Goal: Task Accomplishment & Management: Manage account settings

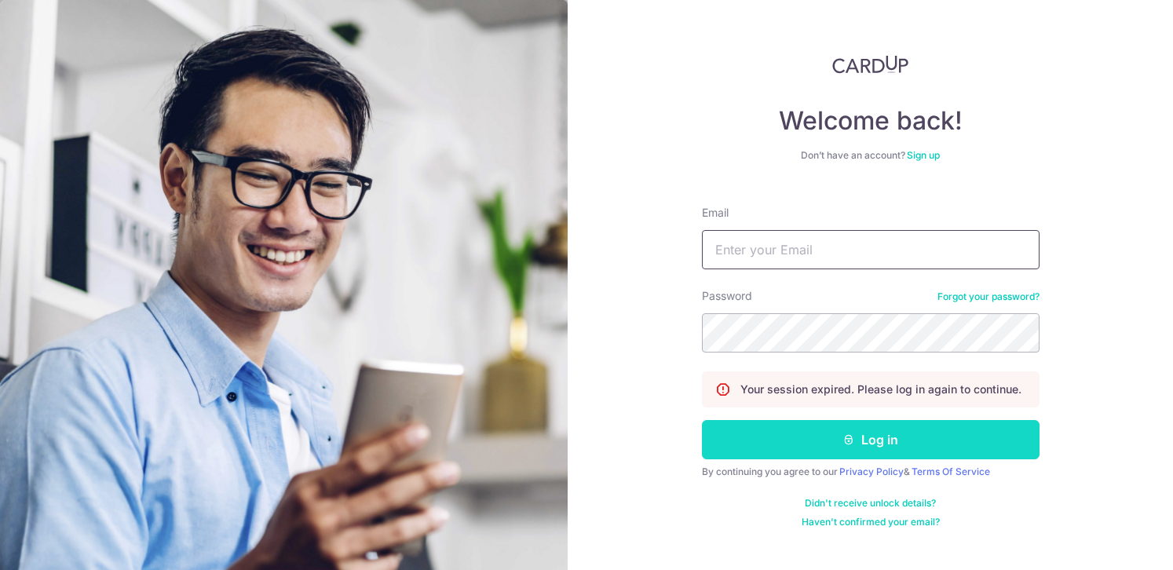
type input "[EMAIL_ADDRESS][DOMAIN_NAME]"
click at [844, 437] on icon "submit" at bounding box center [849, 440] width 13 height 13
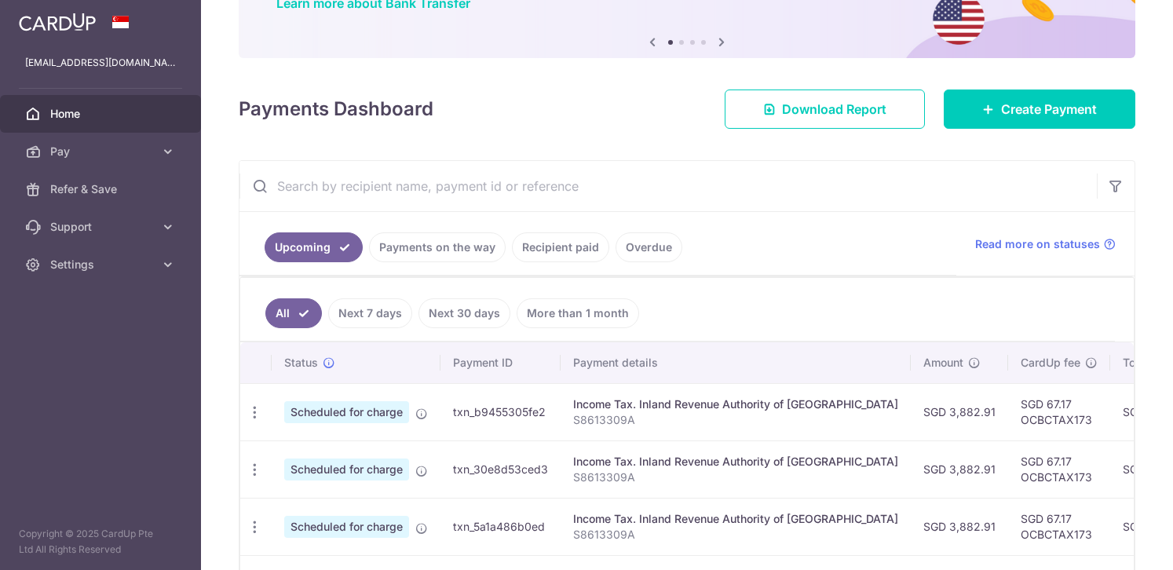
scroll to position [280, 0]
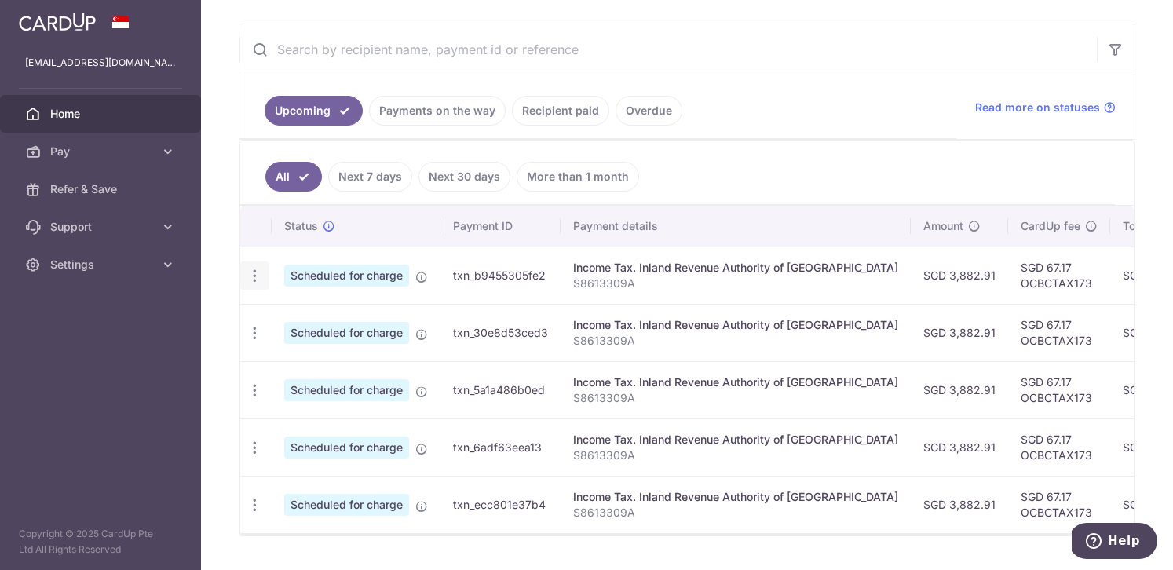
click at [255, 278] on icon "button" at bounding box center [255, 276] width 16 height 16
click at [331, 322] on span "Update payment" at bounding box center [338, 318] width 107 height 19
radio input "true"
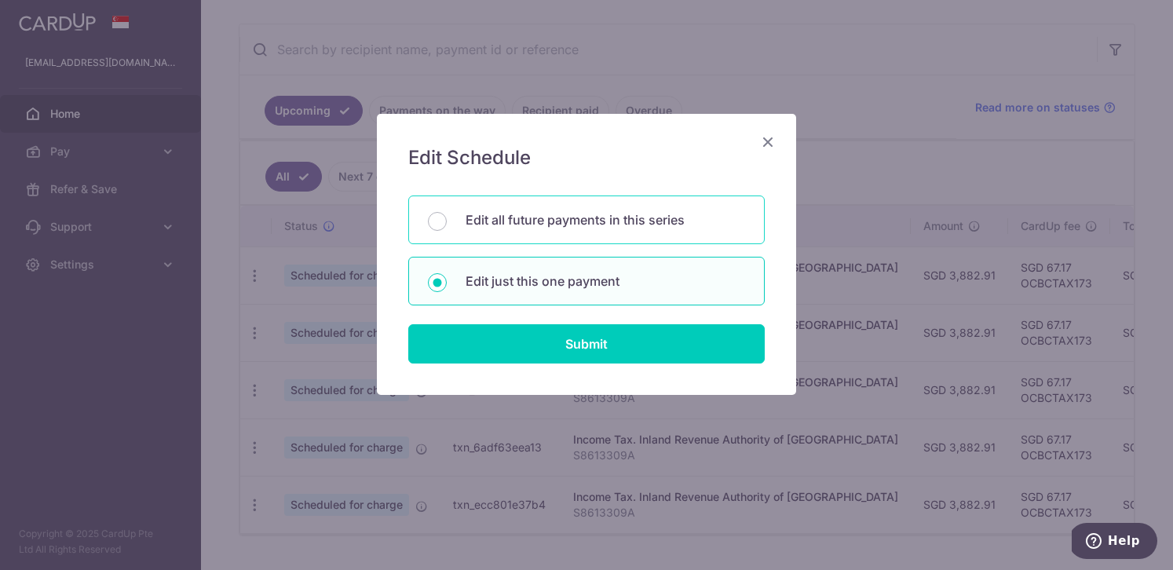
click at [555, 223] on p "Edit all future payments in this series" at bounding box center [606, 220] width 280 height 19
click at [447, 223] on input "Edit all future payments in this series" at bounding box center [437, 221] width 19 height 19
radio input "true"
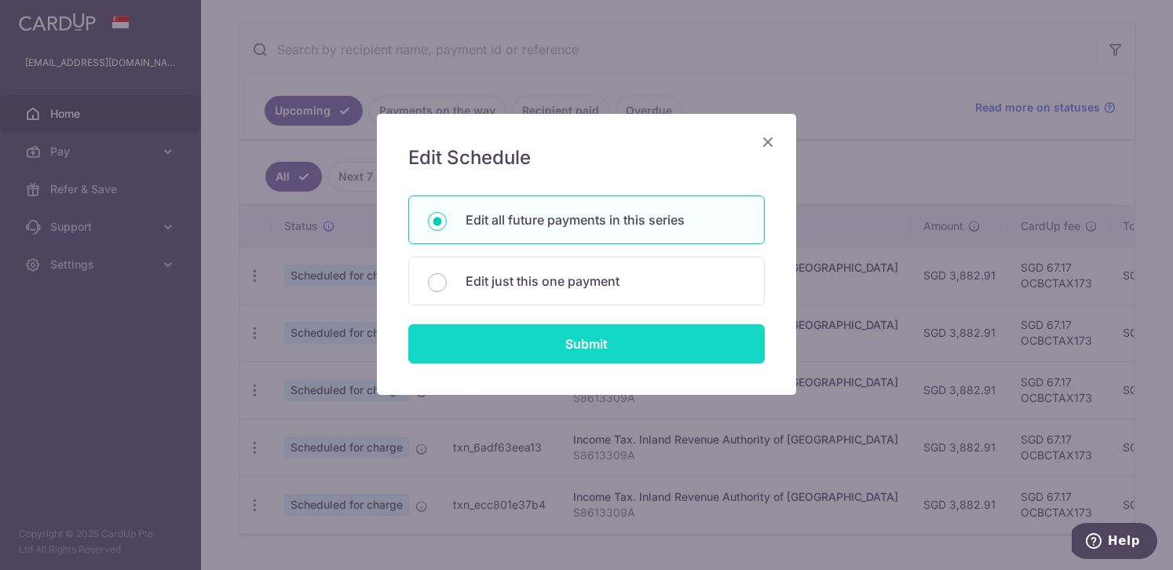
click at [569, 348] on input "Submit" at bounding box center [586, 343] width 357 height 39
radio input "true"
type input "3,882.91"
type input "S8613309A"
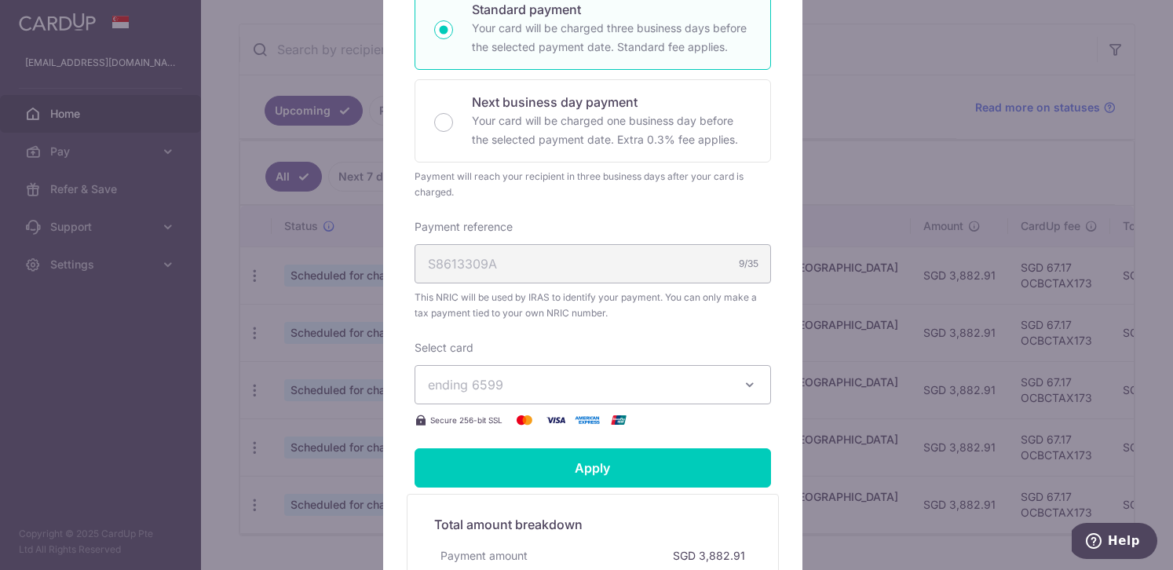
scroll to position [552, 0]
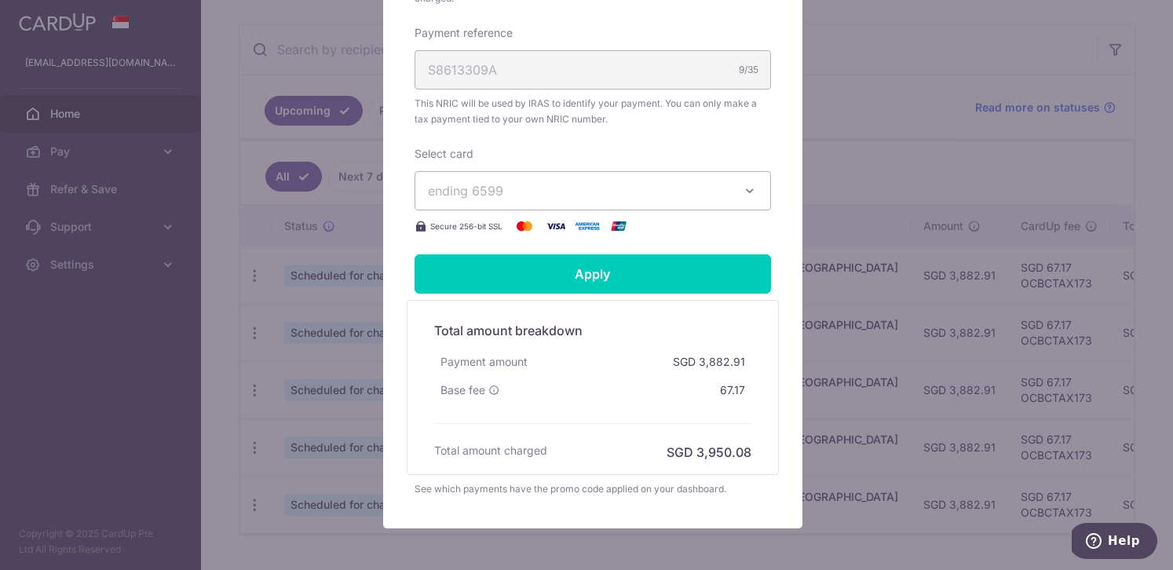
click at [728, 189] on button "ending 6599" at bounding box center [593, 190] width 357 height 39
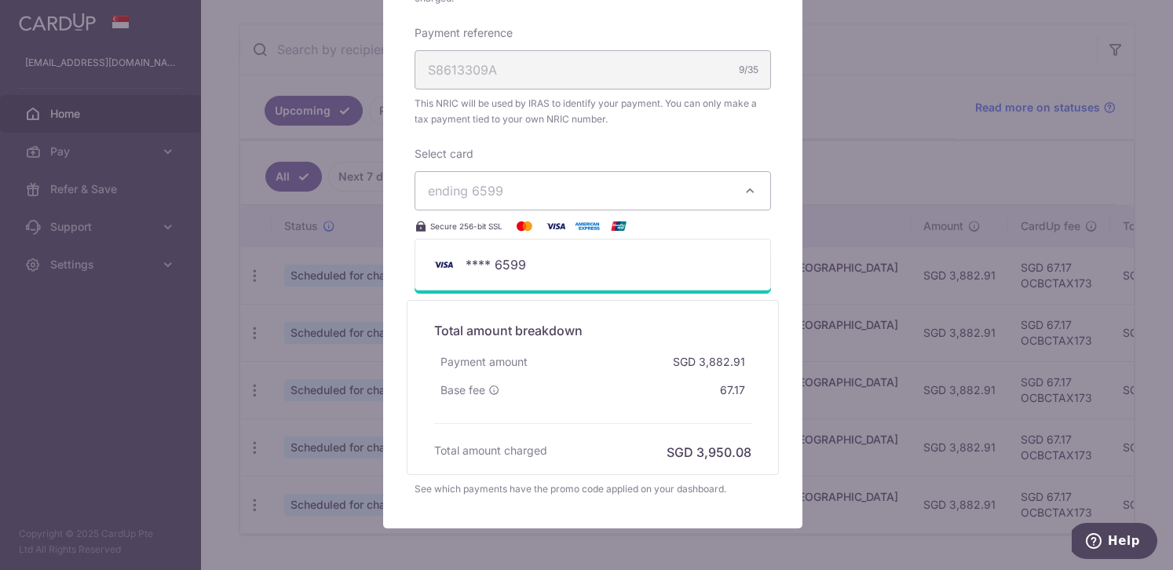
click at [899, 150] on div "Edit payment By clicking apply, you will make changes to all 5 payments to Inla…" at bounding box center [586, 285] width 1173 height 570
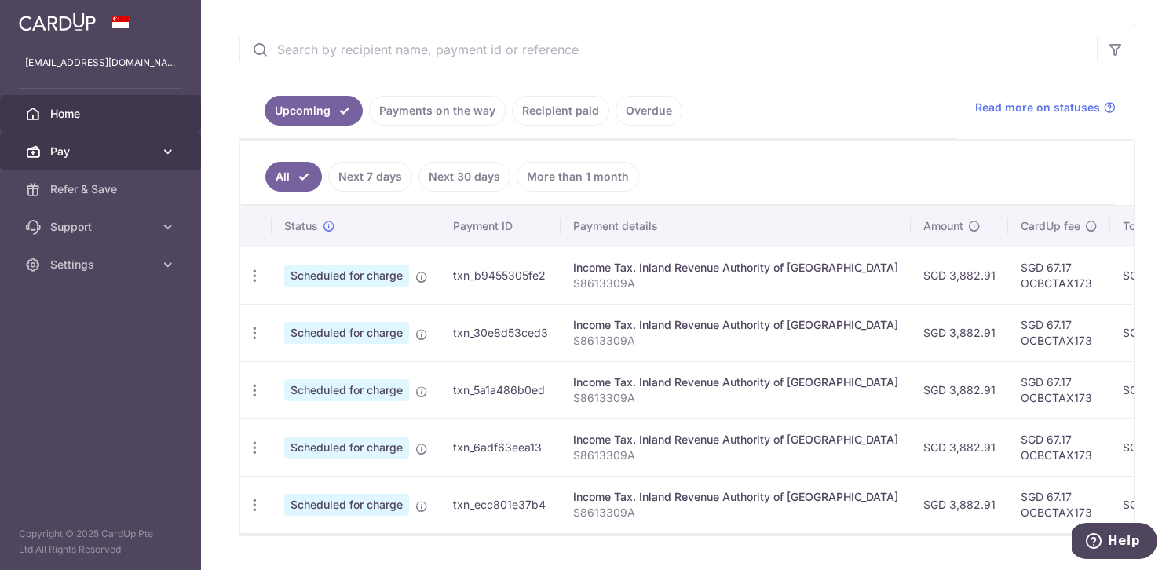
click at [164, 152] on icon at bounding box center [168, 152] width 16 height 16
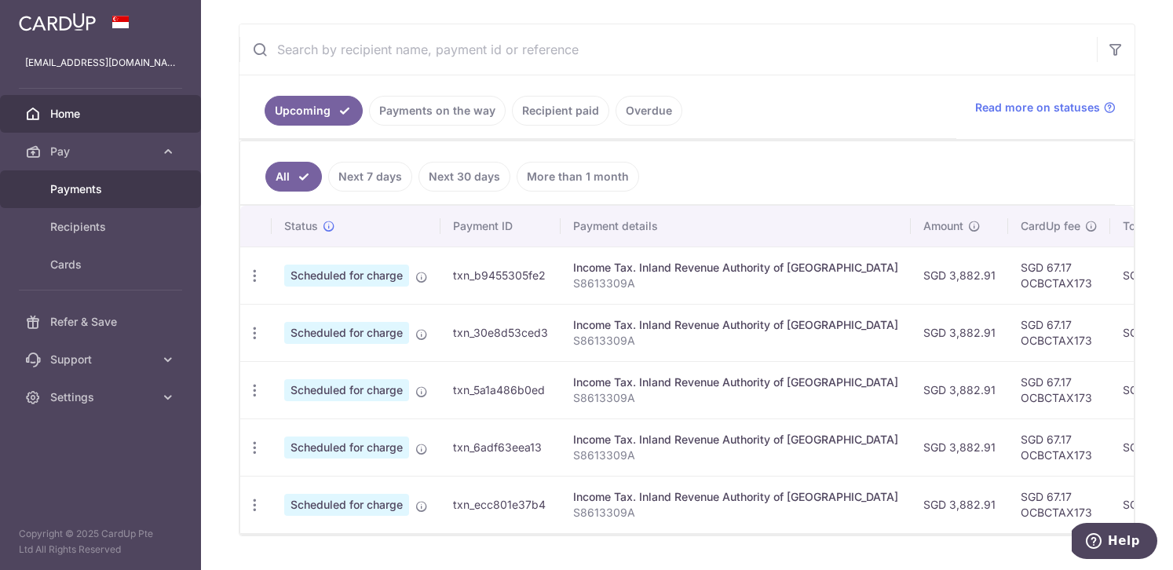
click at [85, 188] on span "Payments" at bounding box center [102, 189] width 104 height 16
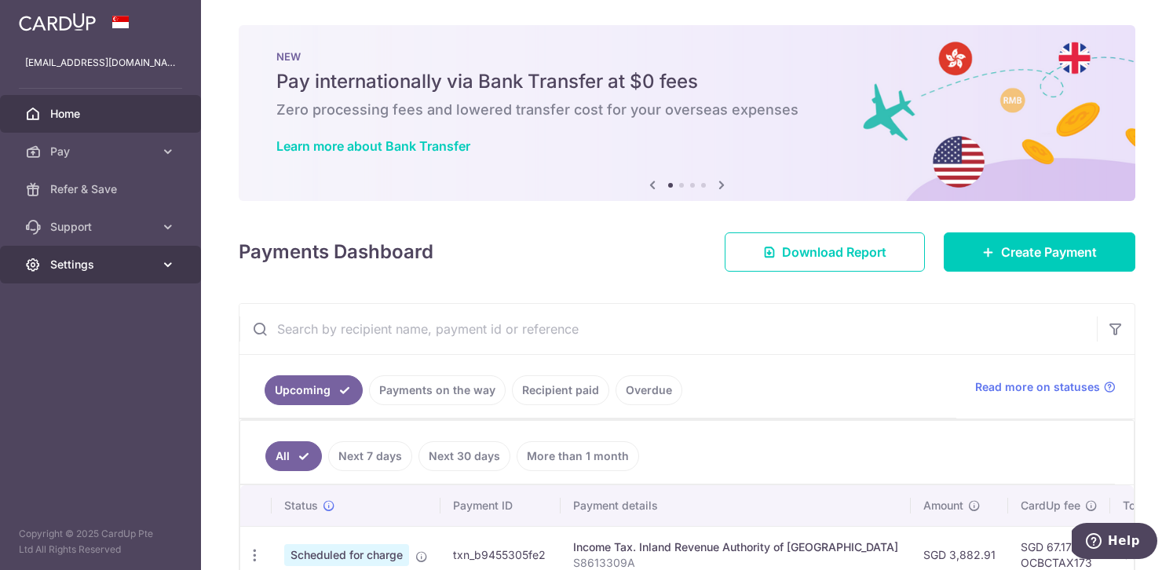
click at [167, 265] on icon at bounding box center [168, 265] width 16 height 16
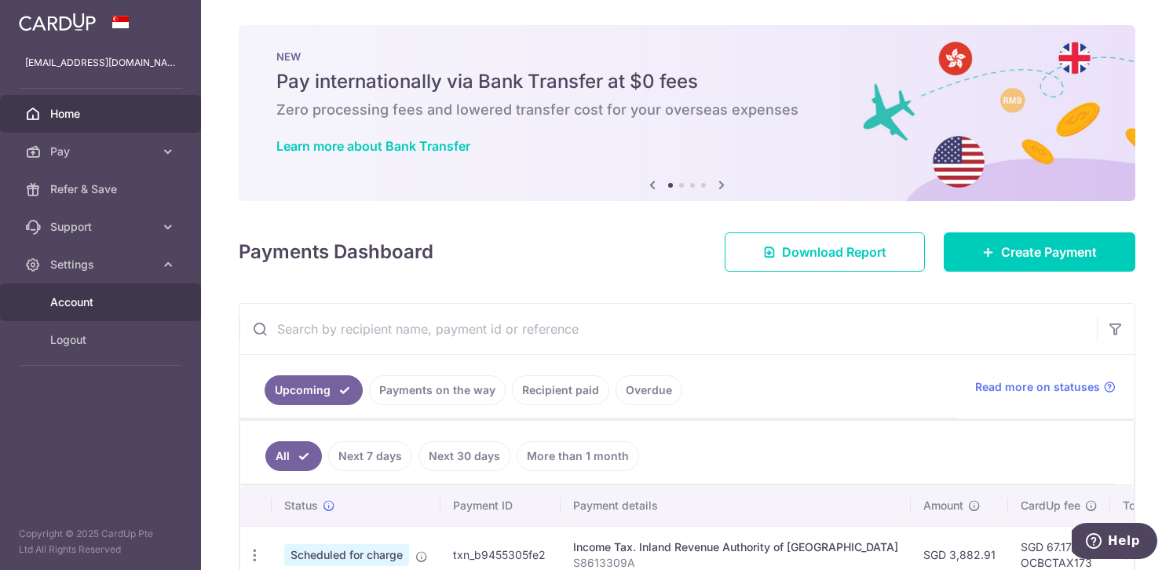
click at [90, 303] on span "Account" at bounding box center [102, 303] width 104 height 16
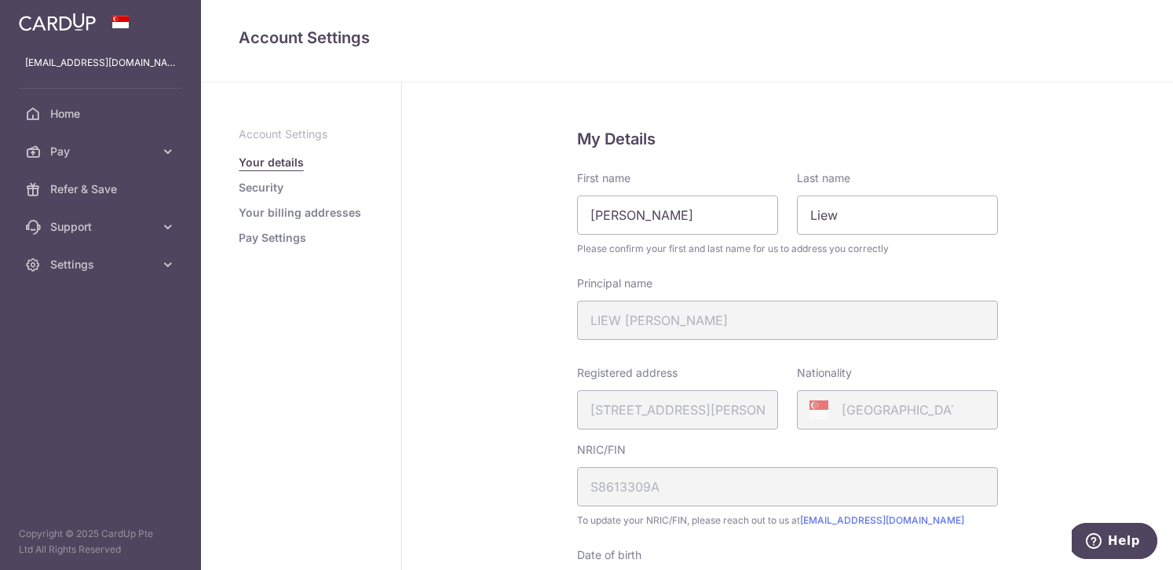
click at [320, 215] on link "Your billing addresses" at bounding box center [300, 213] width 123 height 16
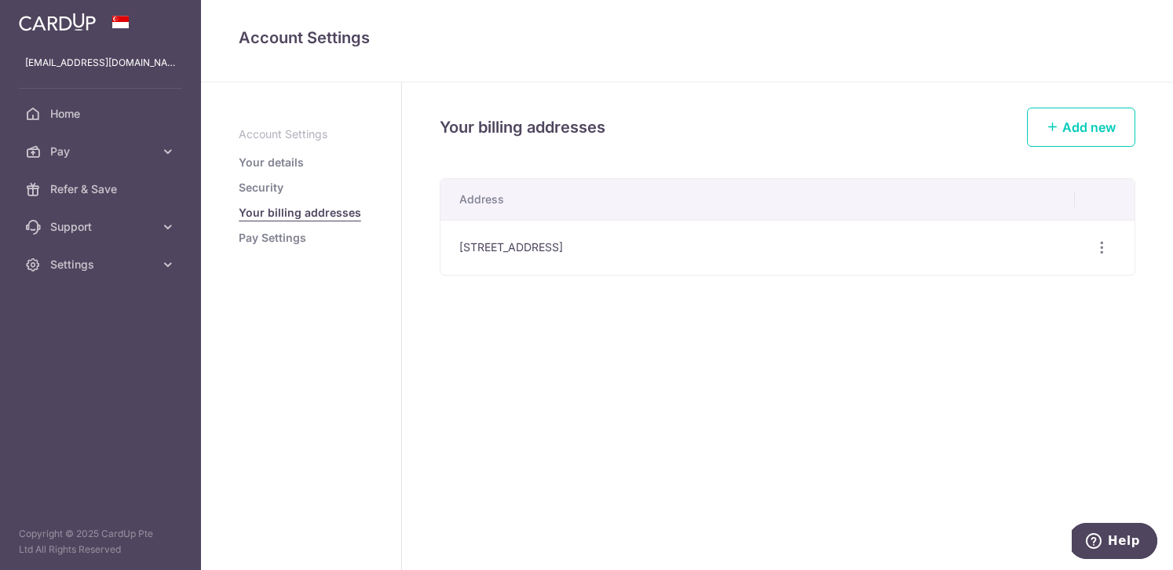
click at [291, 239] on link "Pay Settings" at bounding box center [273, 238] width 68 height 16
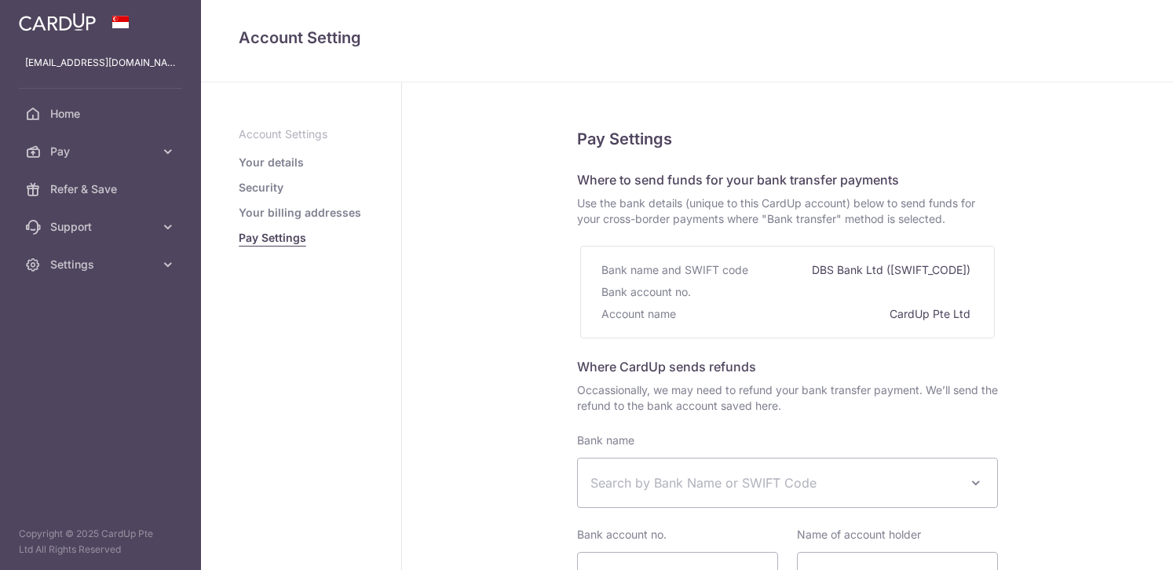
select select
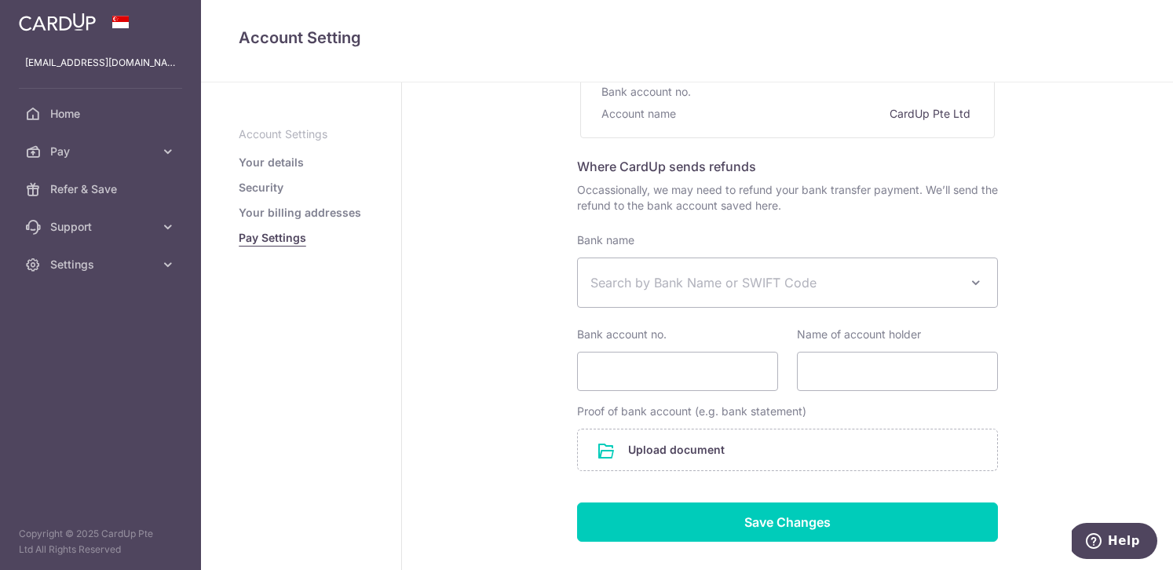
scroll to position [208, 0]
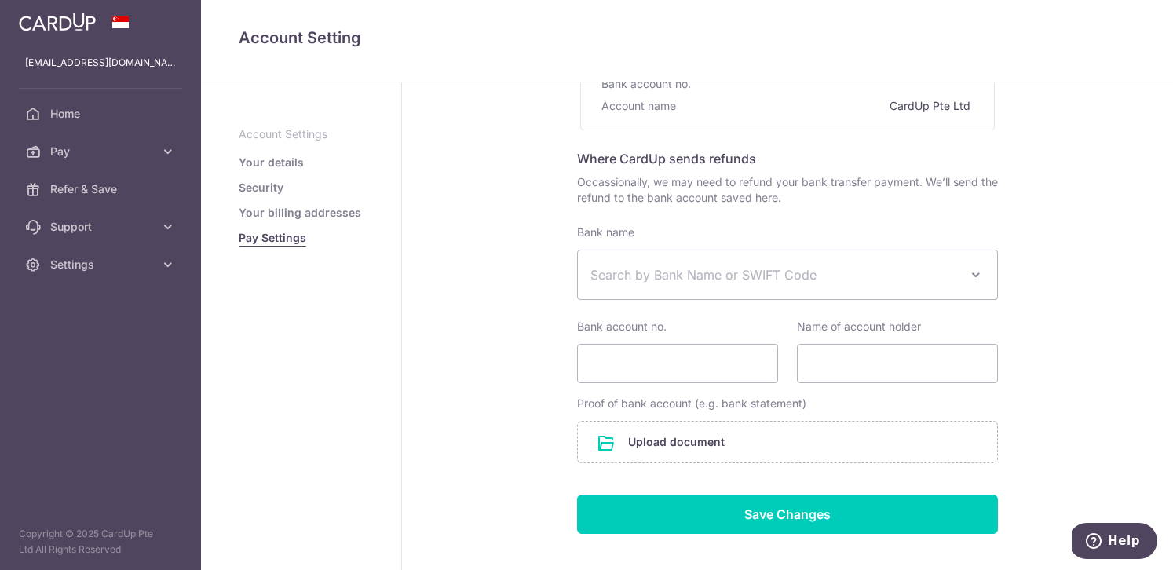
click at [262, 188] on link "Security" at bounding box center [261, 188] width 45 height 16
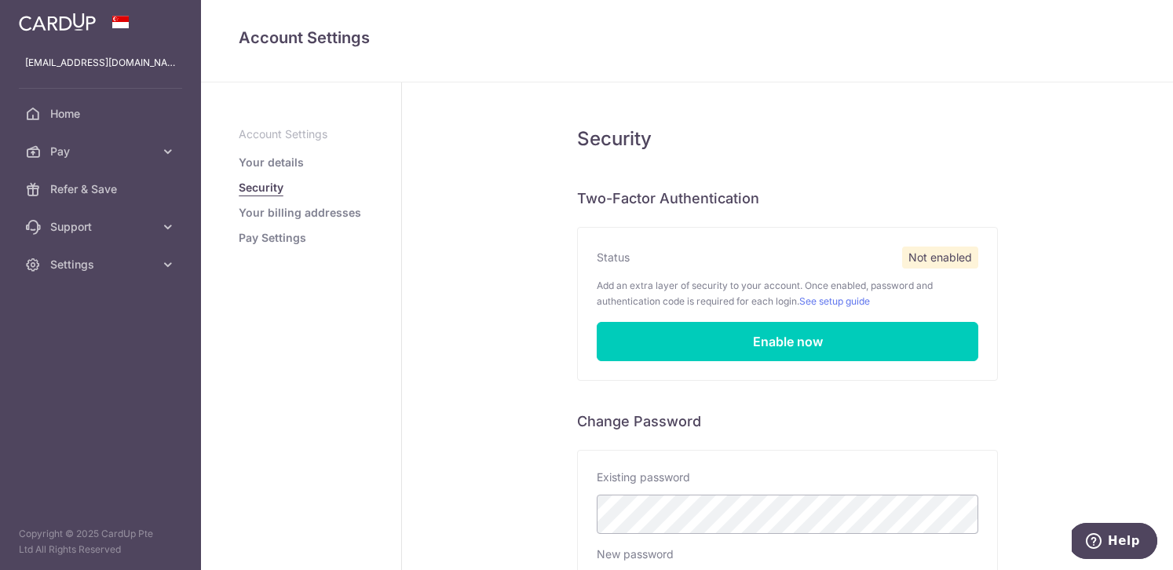
click at [280, 159] on link "Your details" at bounding box center [271, 163] width 65 height 16
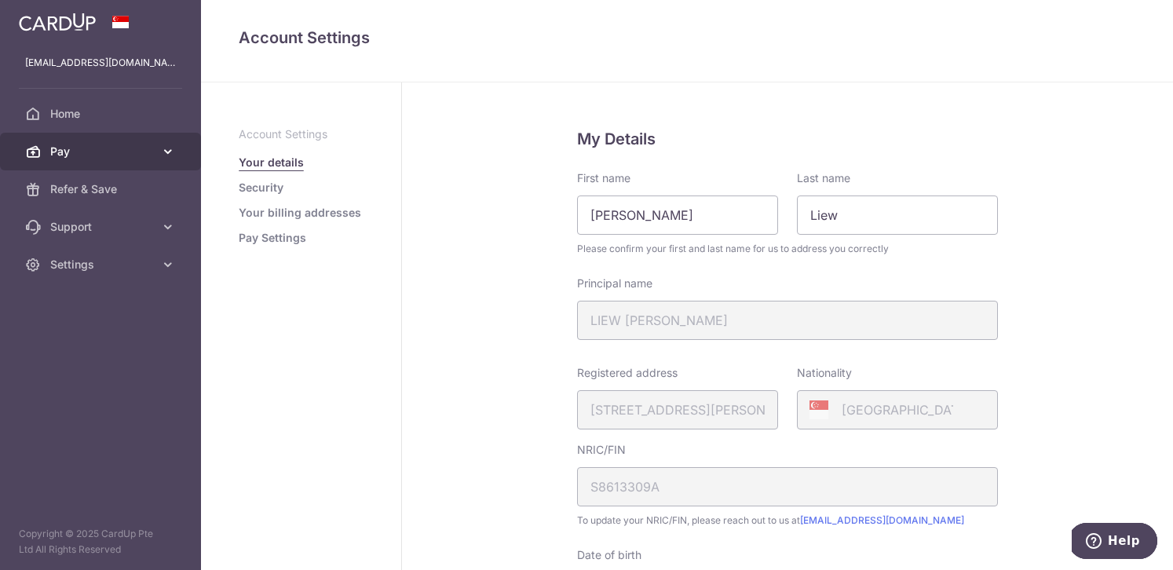
click at [145, 148] on span "Pay" at bounding box center [102, 152] width 104 height 16
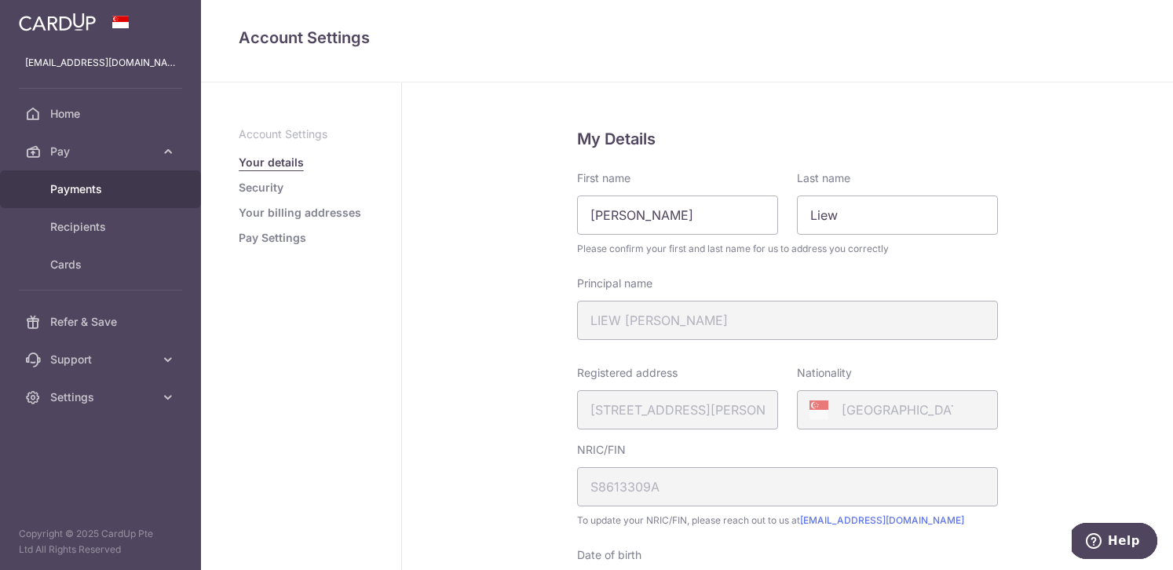
click at [94, 188] on span "Payments" at bounding box center [102, 189] width 104 height 16
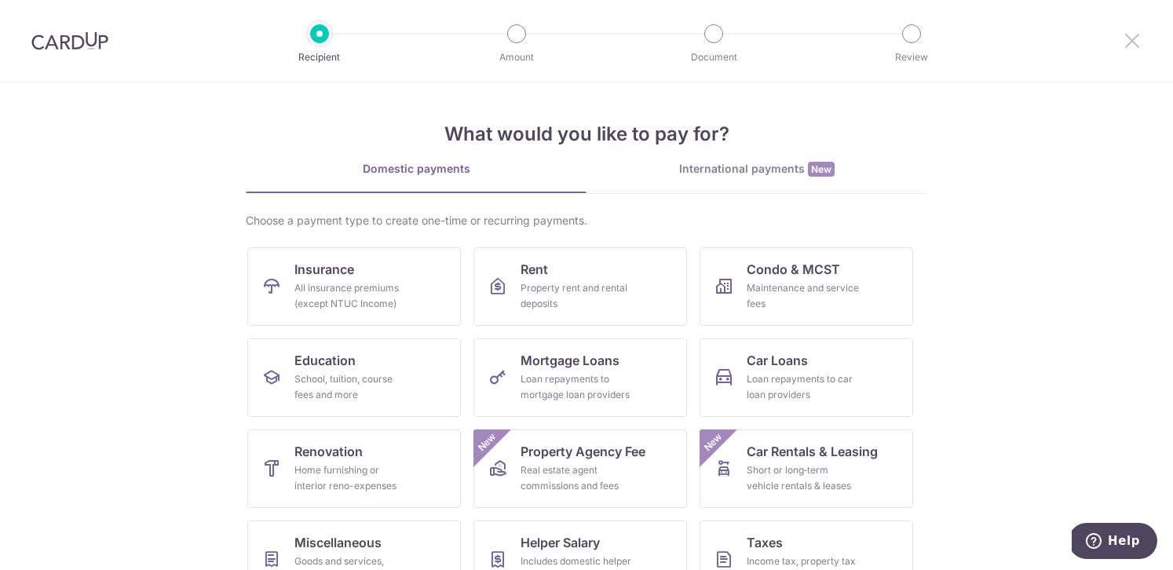
click at [1133, 48] on icon at bounding box center [1132, 41] width 19 height 20
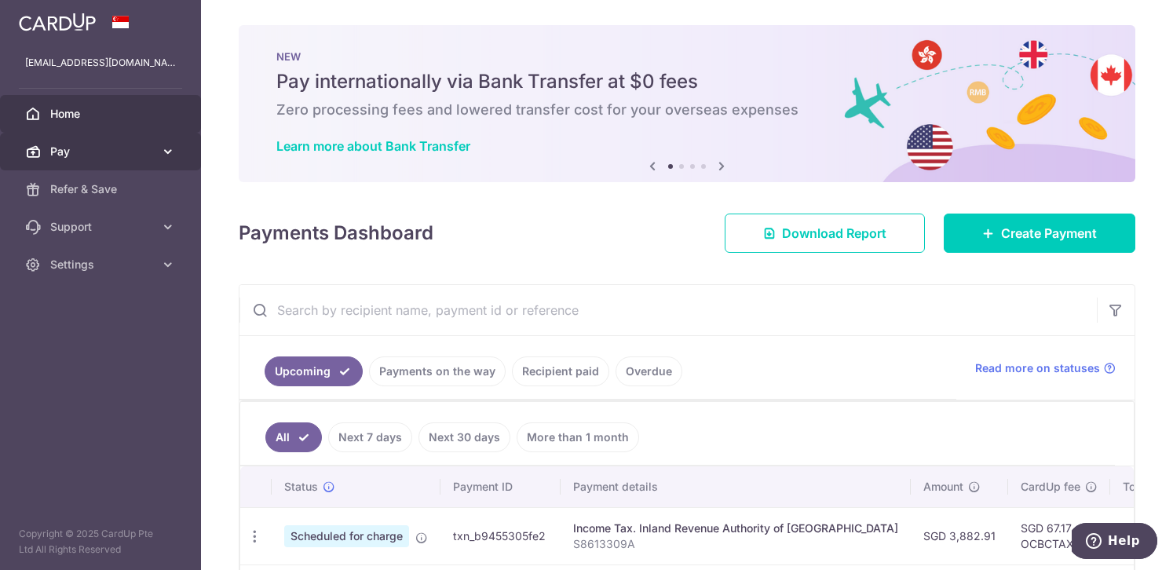
click at [164, 148] on icon at bounding box center [168, 152] width 16 height 16
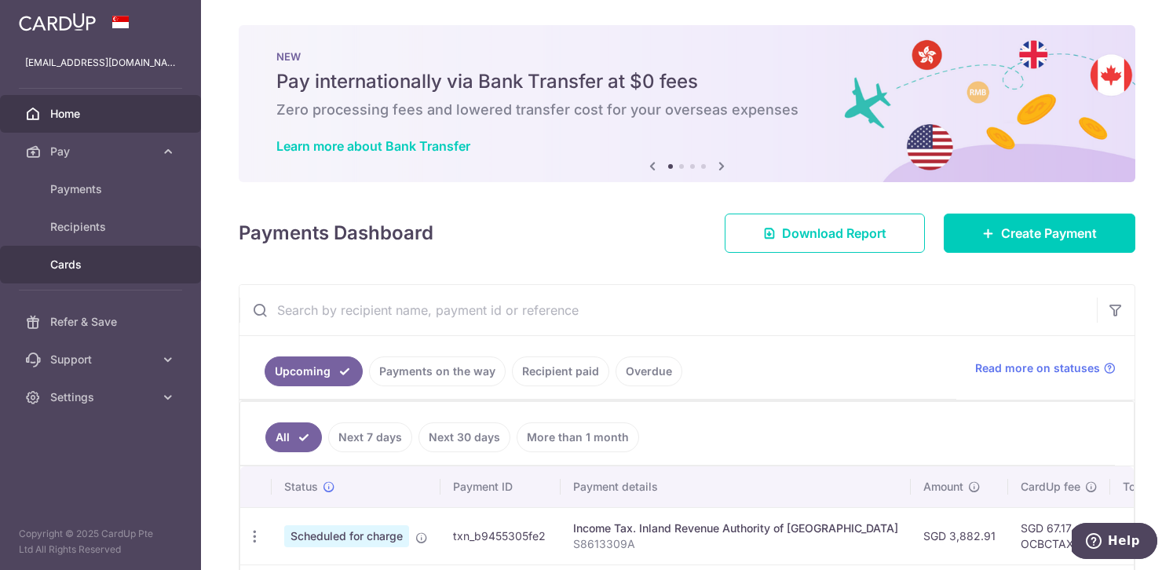
click at [71, 263] on span "Cards" at bounding box center [102, 265] width 104 height 16
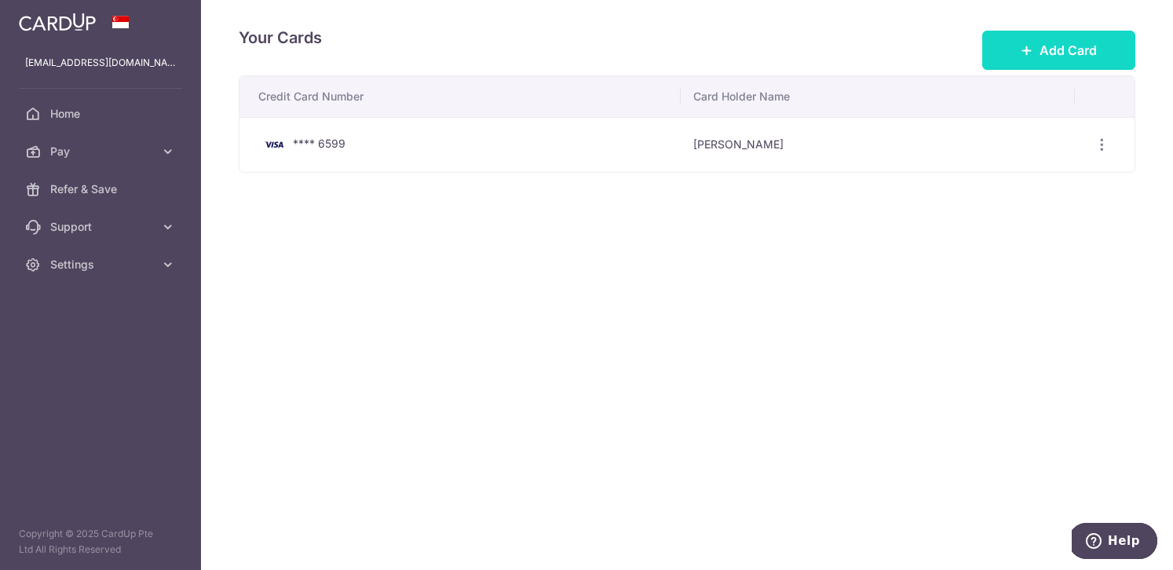
click at [1063, 58] on span "Add Card" at bounding box center [1068, 50] width 57 height 19
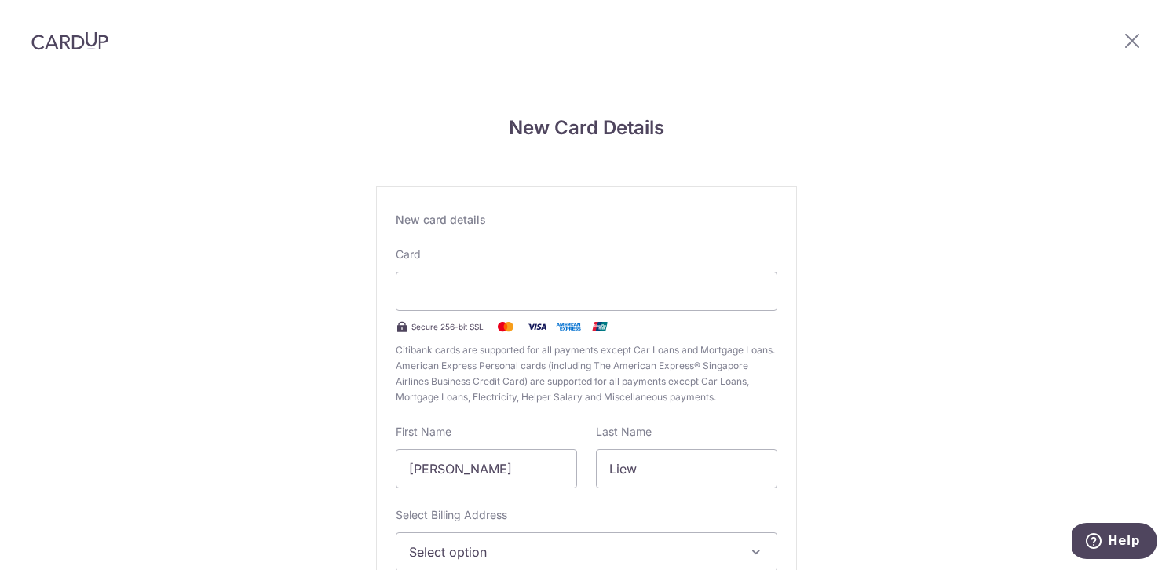
click at [359, 324] on div "New Card Details New card details Card Secure 256-bit SSL Citibank cards are su…" at bounding box center [586, 412] width 1173 height 660
click at [675, 344] on span "Citibank cards are supported for all payments except Car Loans and Mortgage Loa…" at bounding box center [587, 373] width 382 height 63
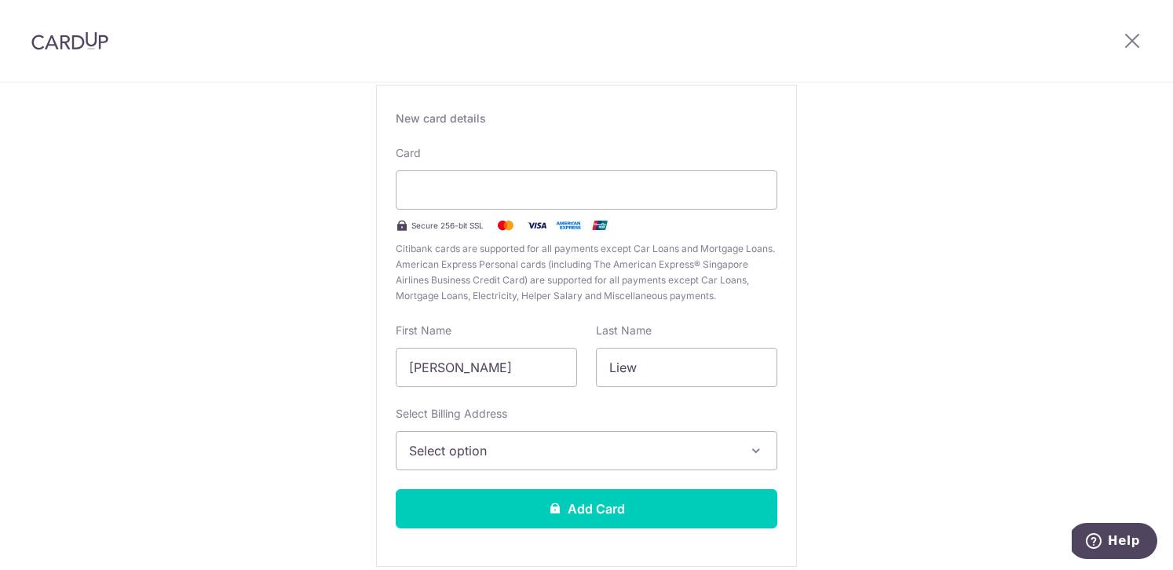
scroll to position [102, 0]
click at [519, 453] on span "Select option" at bounding box center [572, 450] width 327 height 19
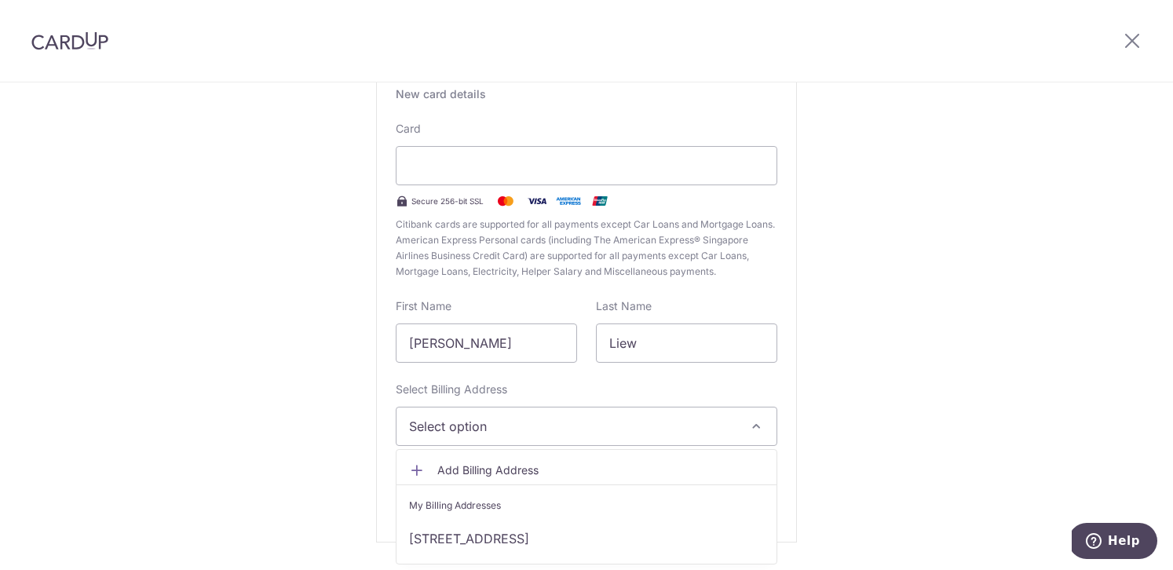
scroll to position [172, 0]
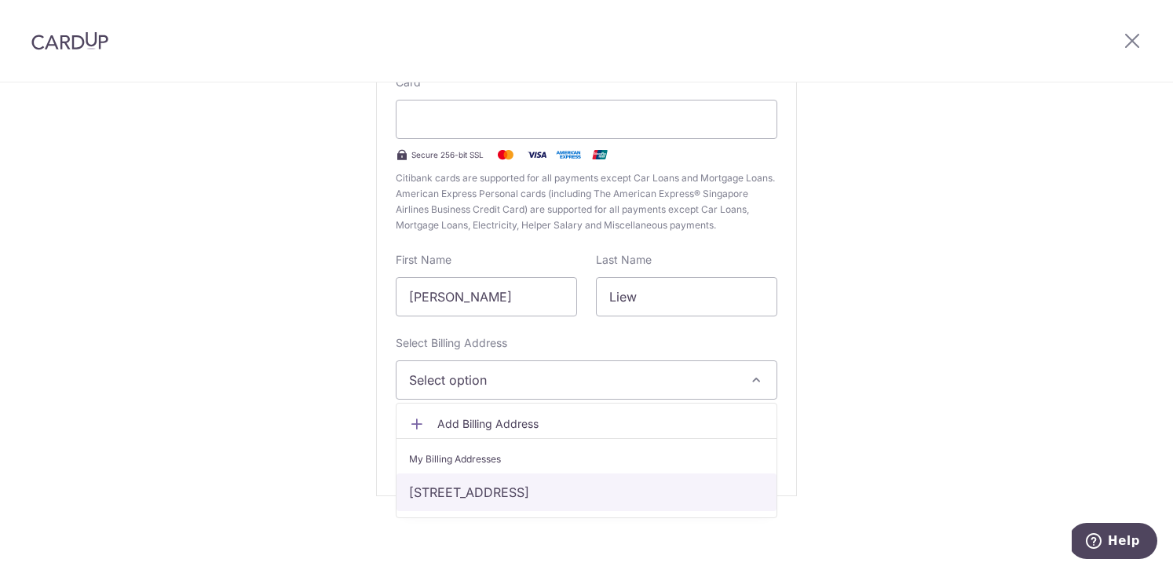
click at [548, 488] on link "blk 22 ghim moh link, 10-206, Singapore, Singapore, Singapore-271022" at bounding box center [587, 493] width 380 height 38
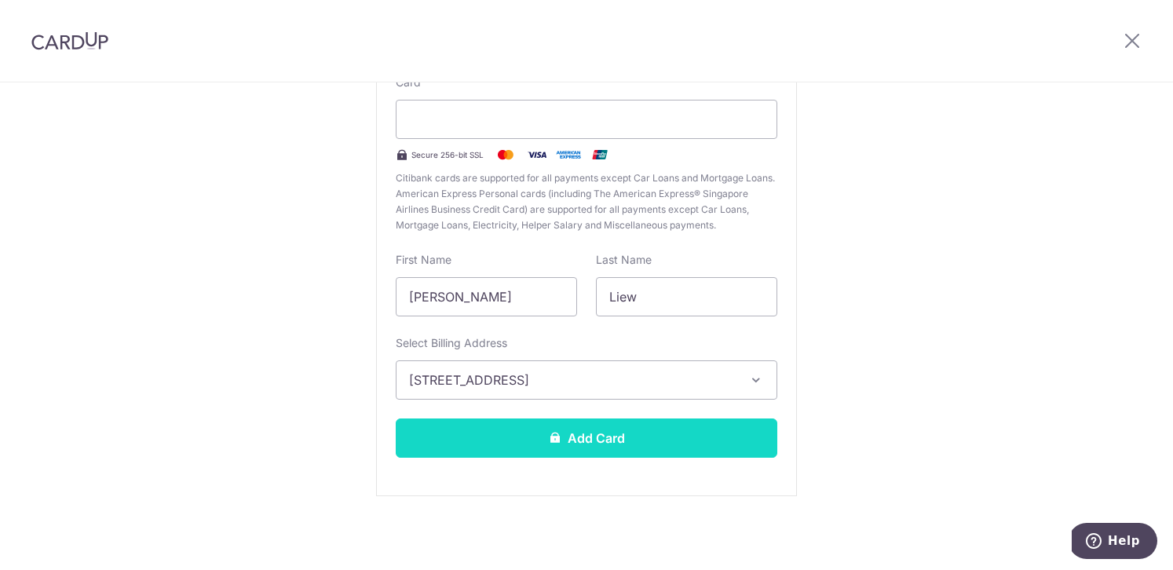
click at [566, 437] on button "Add Card" at bounding box center [587, 438] width 382 height 39
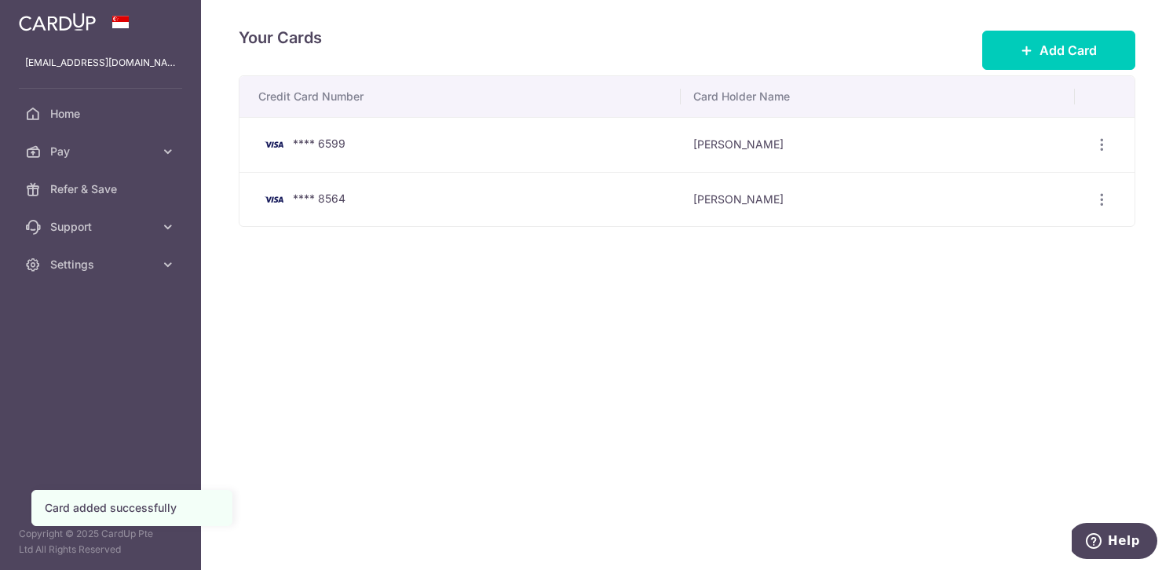
click at [1049, 250] on div "Your Cards Add Card Credit Card Number Card Holder Name **** 6599 [PERSON_NAME]…" at bounding box center [687, 285] width 972 height 570
click at [1107, 148] on icon "button" at bounding box center [1102, 145] width 16 height 16
click at [1005, 233] on span "Delete" at bounding box center [1049, 226] width 107 height 19
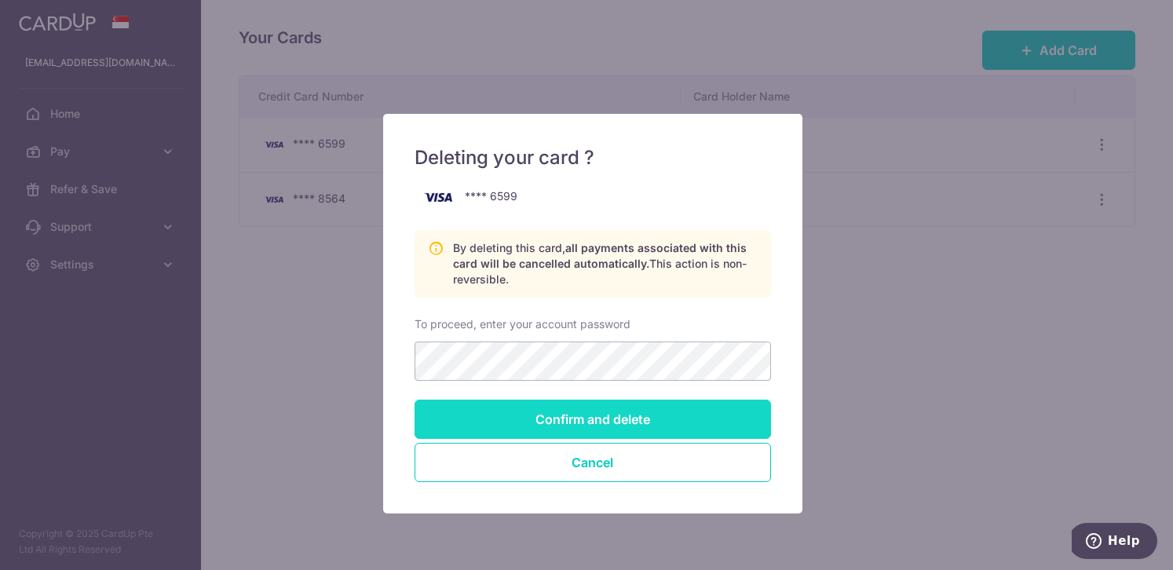
click at [547, 409] on input "Confirm and delete" at bounding box center [593, 419] width 357 height 39
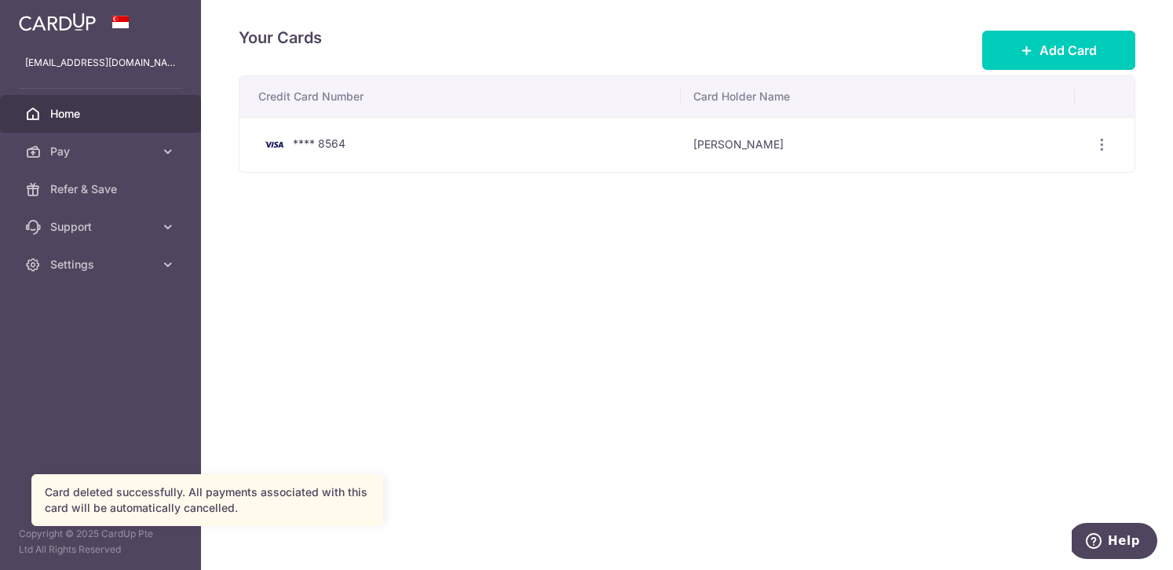
click at [63, 115] on span "Home" at bounding box center [102, 114] width 104 height 16
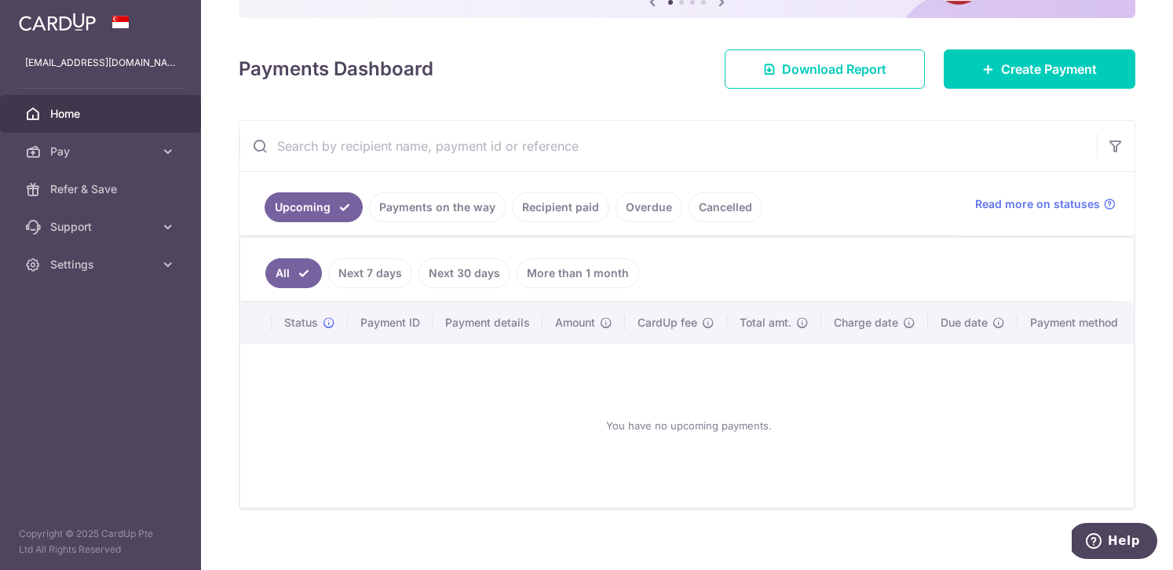
scroll to position [197, 0]
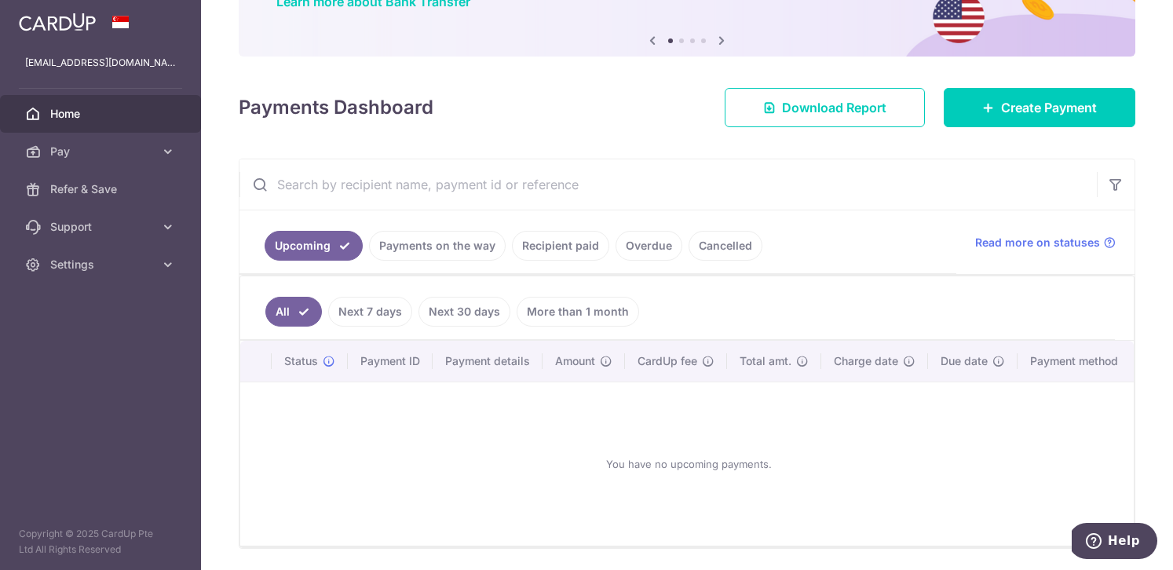
scroll to position [197, 0]
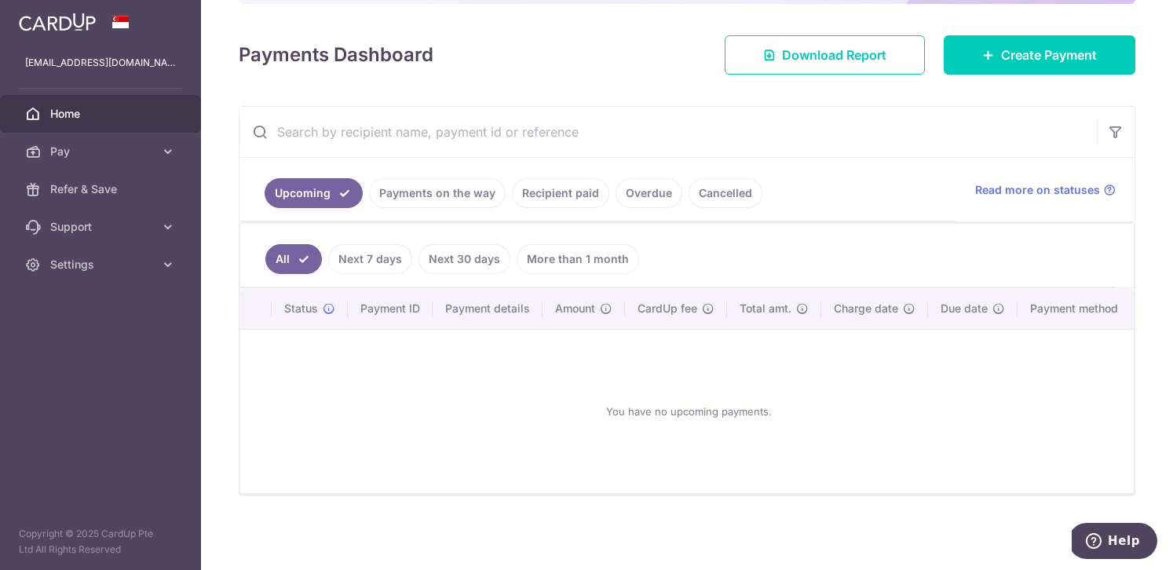
click at [368, 275] on ul "All Next 7 days Next 30 days More than 1 month" at bounding box center [677, 256] width 875 height 64
click at [368, 268] on link "Next 7 days" at bounding box center [370, 259] width 84 height 30
click at [437, 261] on link "Next 30 days" at bounding box center [465, 259] width 92 height 30
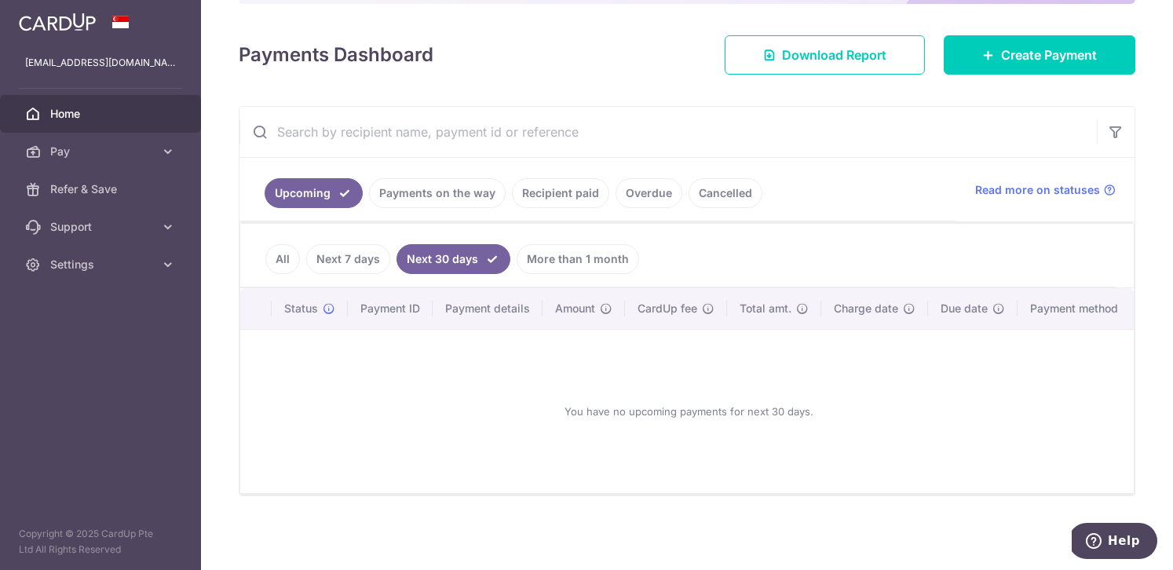
click at [284, 260] on link "All" at bounding box center [282, 259] width 35 height 30
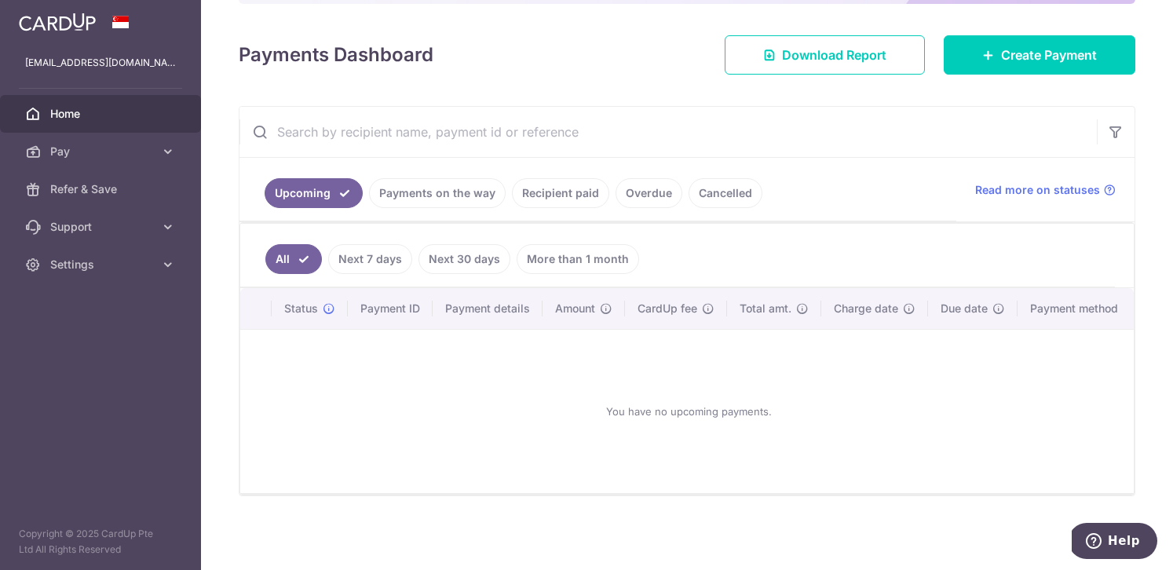
click at [437, 196] on link "Payments on the way" at bounding box center [437, 193] width 137 height 30
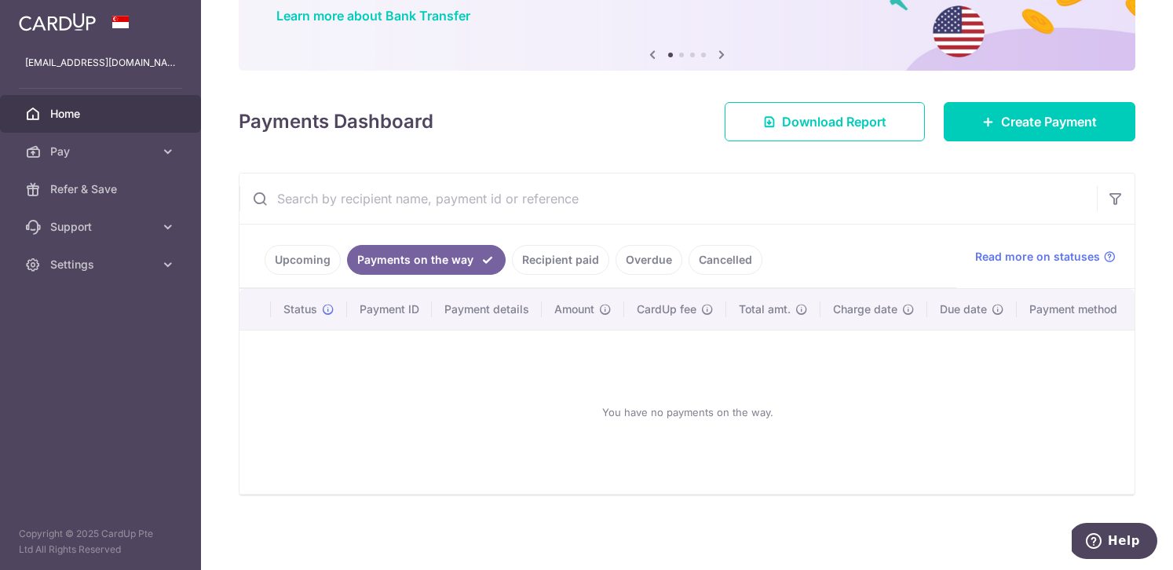
click at [536, 247] on link "Recipient paid" at bounding box center [560, 260] width 97 height 30
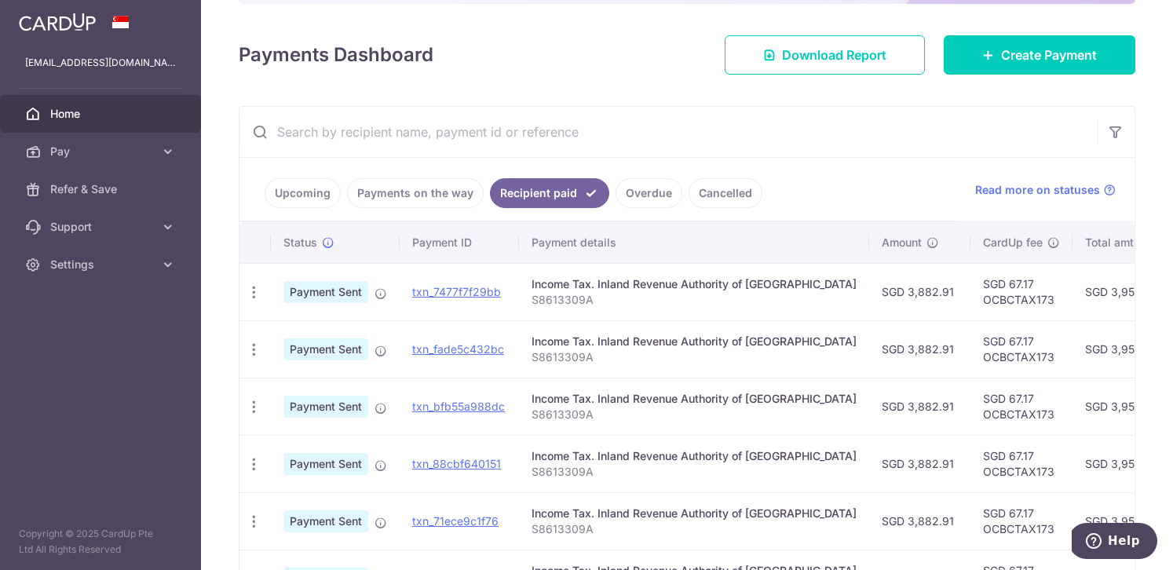
click at [288, 196] on link "Upcoming" at bounding box center [303, 193] width 76 height 30
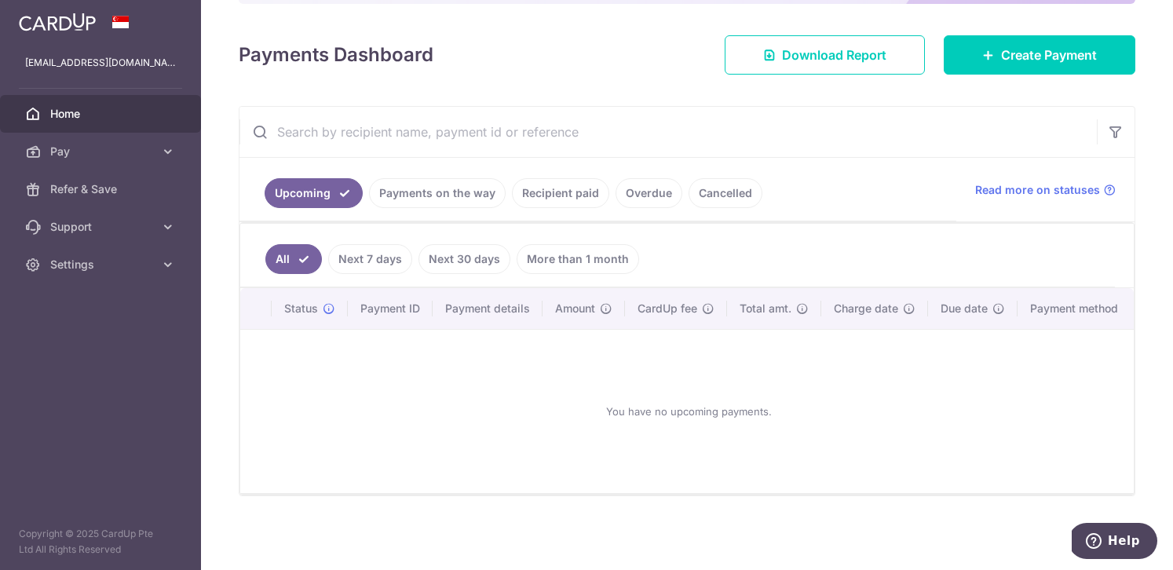
click at [723, 235] on ul "All Next 7 days Next 30 days More than 1 month" at bounding box center [677, 256] width 875 height 64
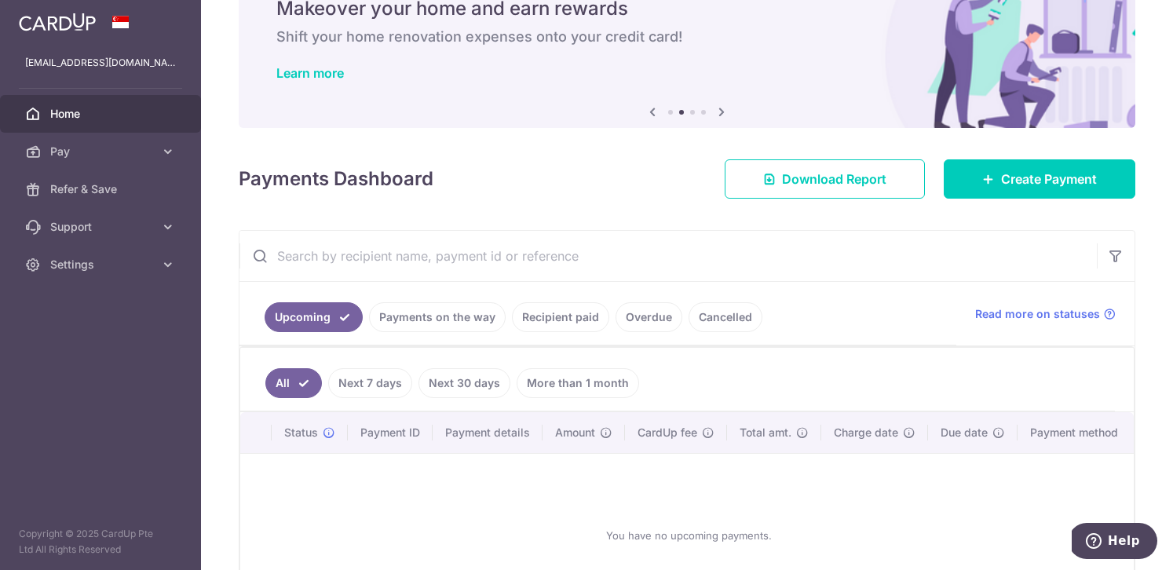
scroll to position [0, 0]
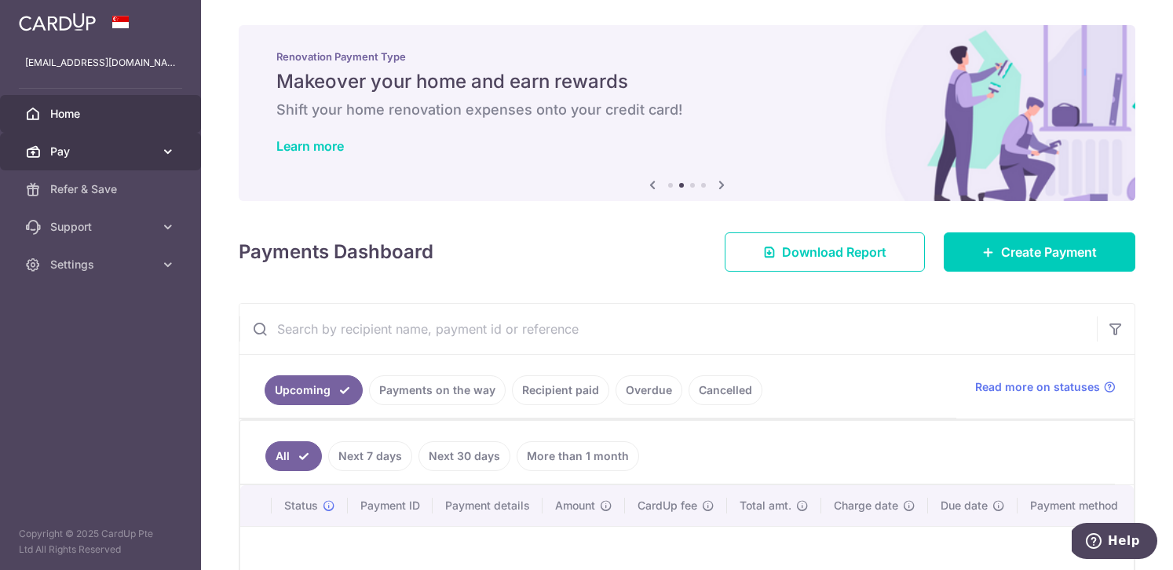
click at [62, 153] on span "Pay" at bounding box center [102, 152] width 104 height 16
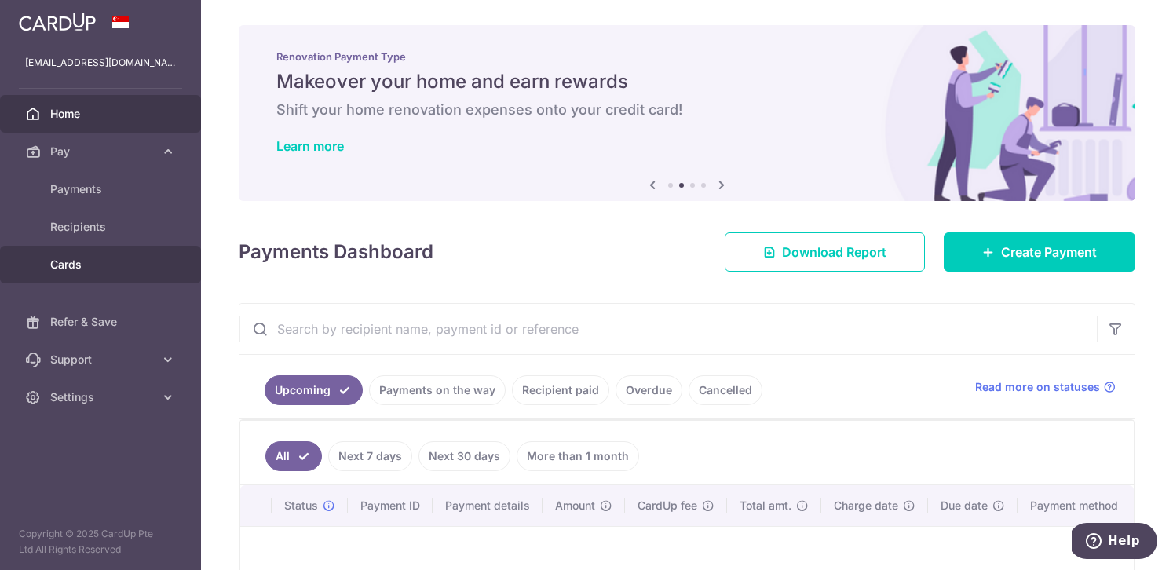
click at [61, 260] on span "Cards" at bounding box center [102, 265] width 104 height 16
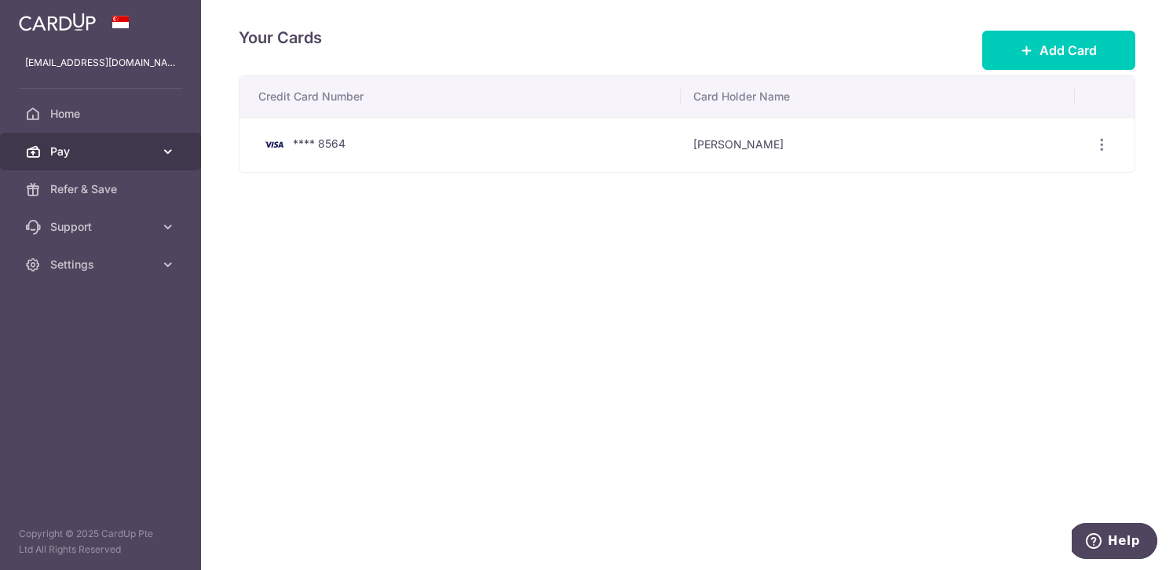
click at [148, 153] on span "Pay" at bounding box center [102, 152] width 104 height 16
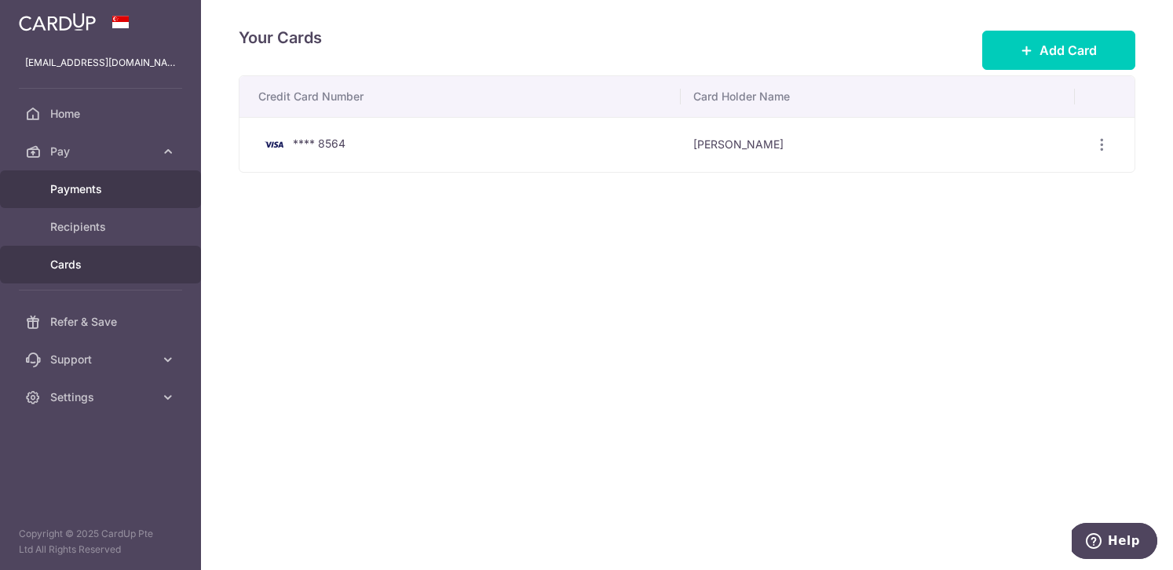
click at [96, 189] on span "Payments" at bounding box center [102, 189] width 104 height 16
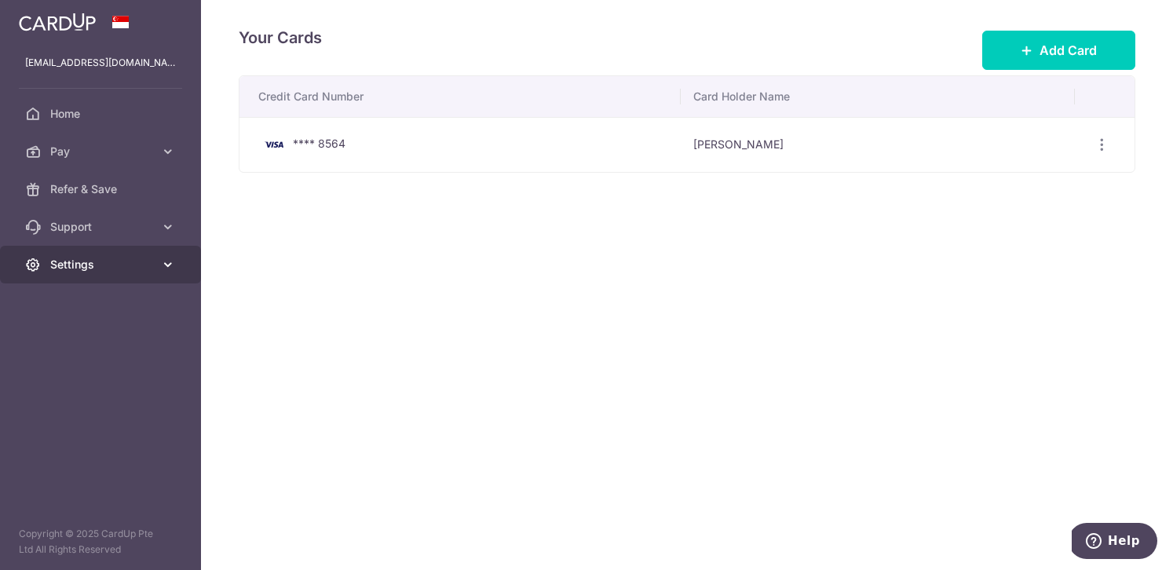
click at [169, 264] on icon at bounding box center [168, 265] width 16 height 16
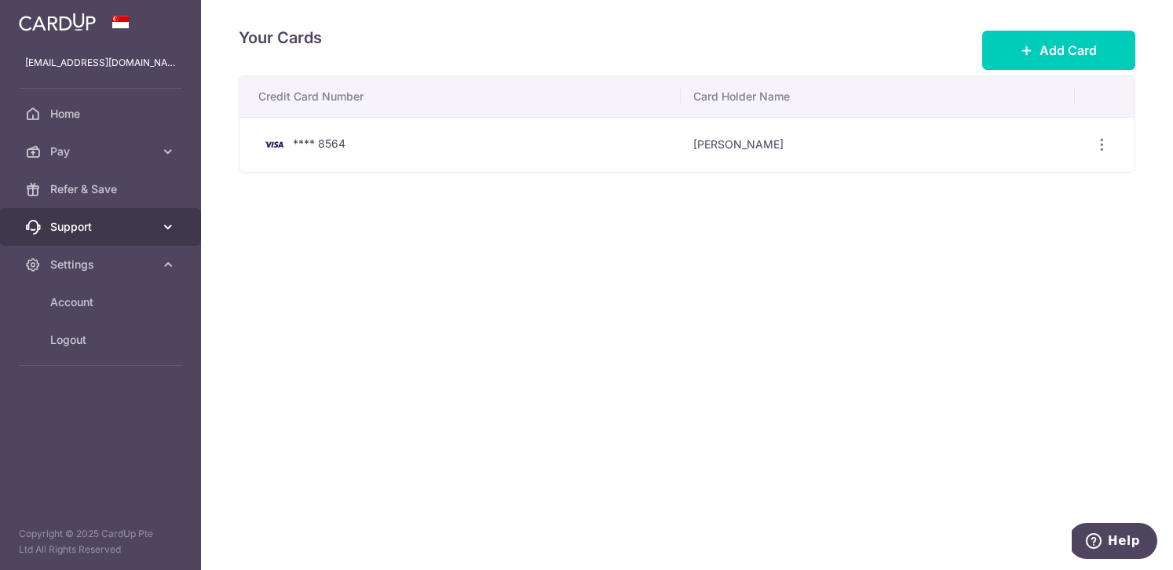
click at [161, 226] on icon at bounding box center [168, 227] width 16 height 16
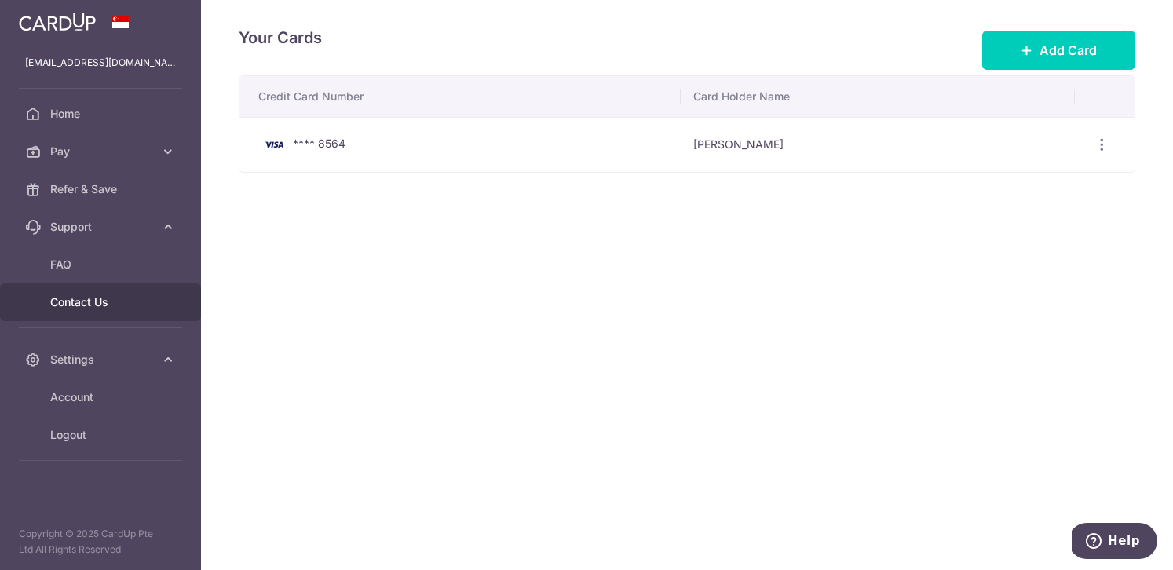
click at [105, 302] on span "Contact Us" at bounding box center [102, 303] width 104 height 16
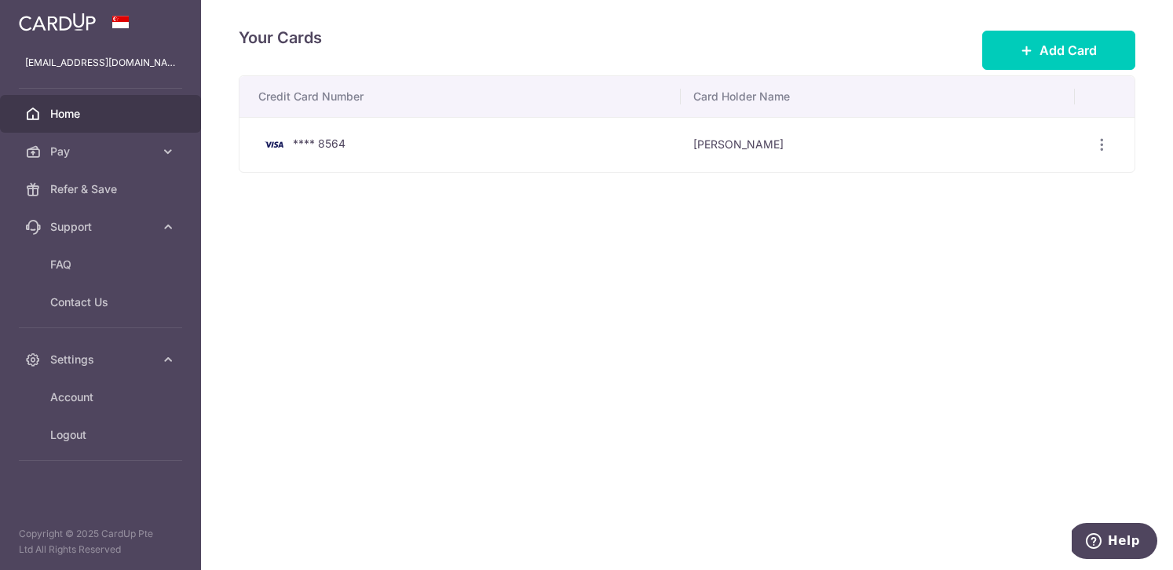
click at [79, 113] on span "Home" at bounding box center [102, 114] width 104 height 16
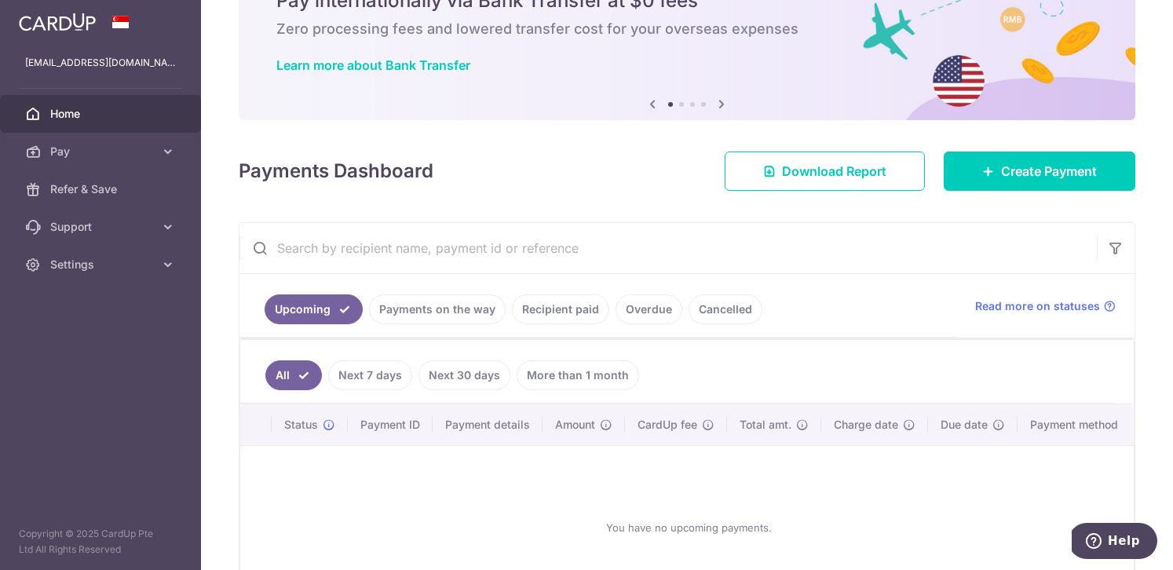
scroll to position [197, 0]
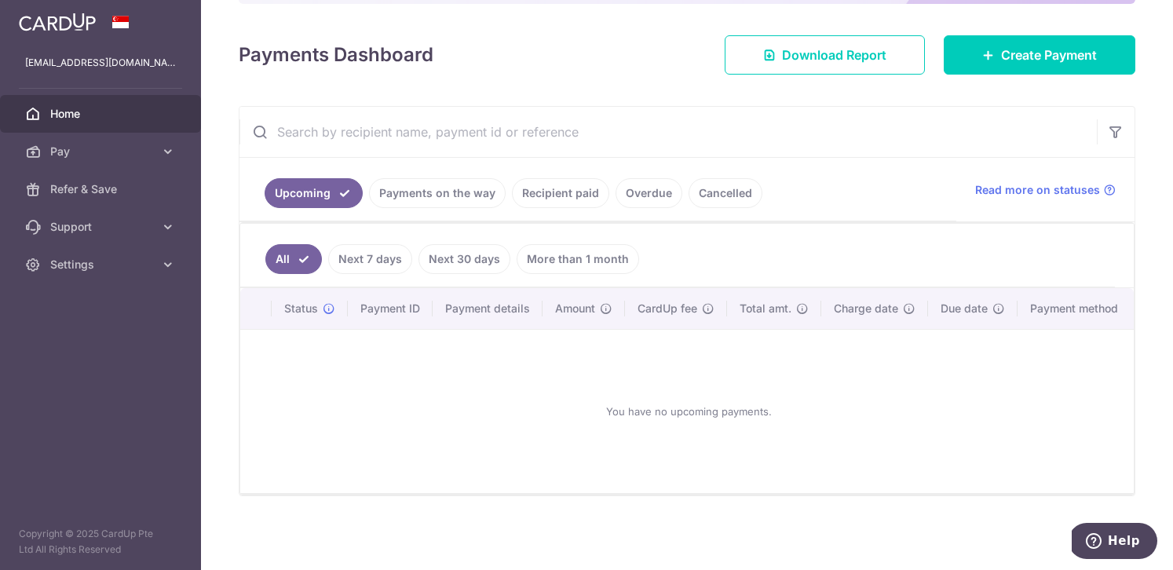
click at [722, 194] on link "Cancelled" at bounding box center [726, 193] width 74 height 30
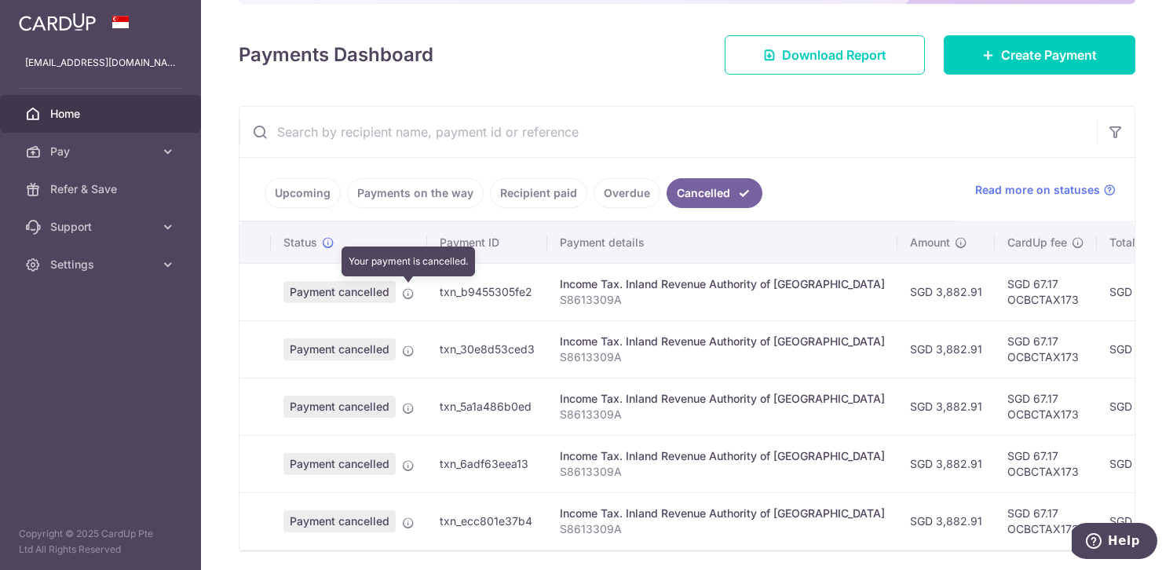
click at [410, 297] on icon at bounding box center [408, 293] width 13 height 13
click at [408, 294] on icon at bounding box center [408, 293] width 13 height 13
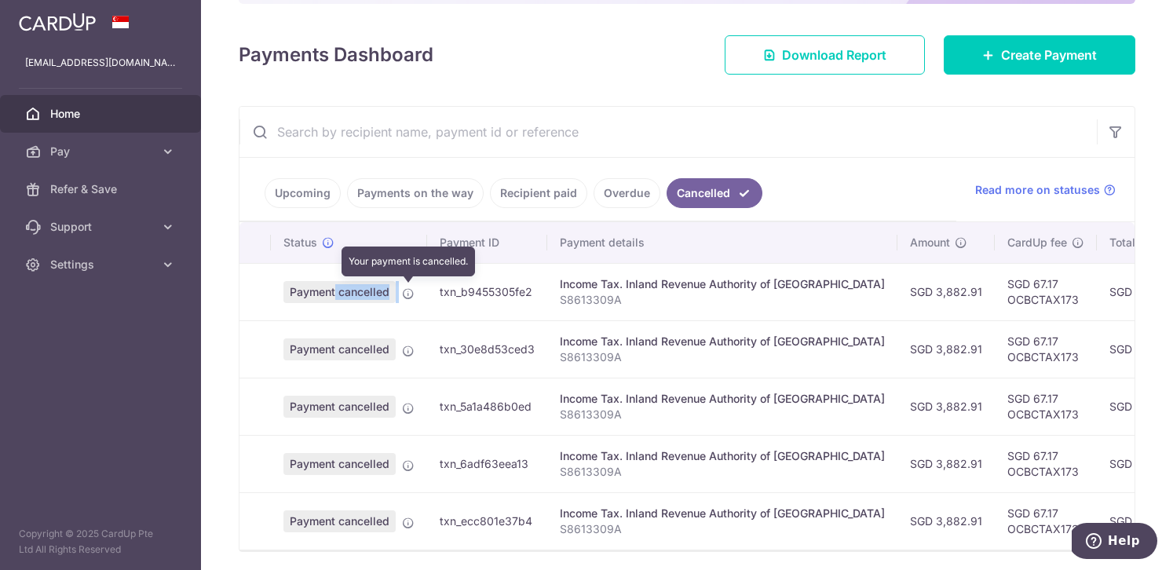
click at [320, 294] on span "Payment cancelled" at bounding box center [340, 292] width 112 height 22
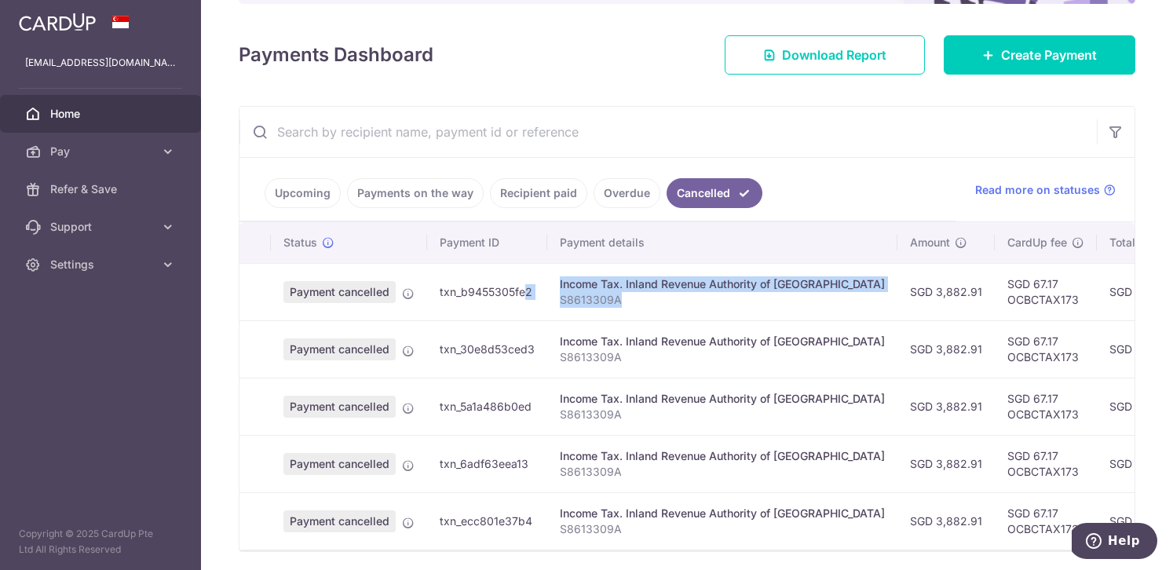
drag, startPoint x: 479, startPoint y: 295, endPoint x: 803, endPoint y: 298, distance: 323.6
click at [803, 298] on tr "Payment cancelled txn_b9455305fe2 Income Tax. Inland Revenue Authority of [GEOG…" at bounding box center [876, 291] width 1272 height 57
click at [803, 298] on p "S8613309A" at bounding box center [722, 300] width 325 height 16
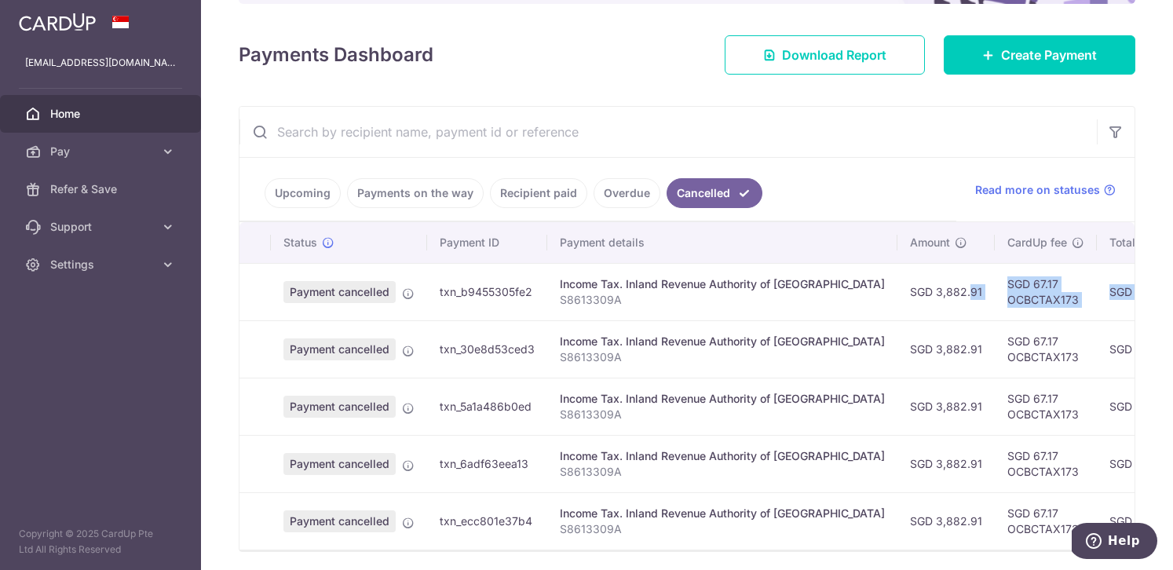
drag, startPoint x: 892, startPoint y: 293, endPoint x: 1060, endPoint y: 293, distance: 168.1
click at [1060, 293] on tr "Payment cancelled txn_b9455305fe2 Income Tax. Inland Revenue Authority of [GEOG…" at bounding box center [876, 291] width 1272 height 57
click at [1097, 300] on td "SGD 3,950.08" at bounding box center [1146, 291] width 99 height 57
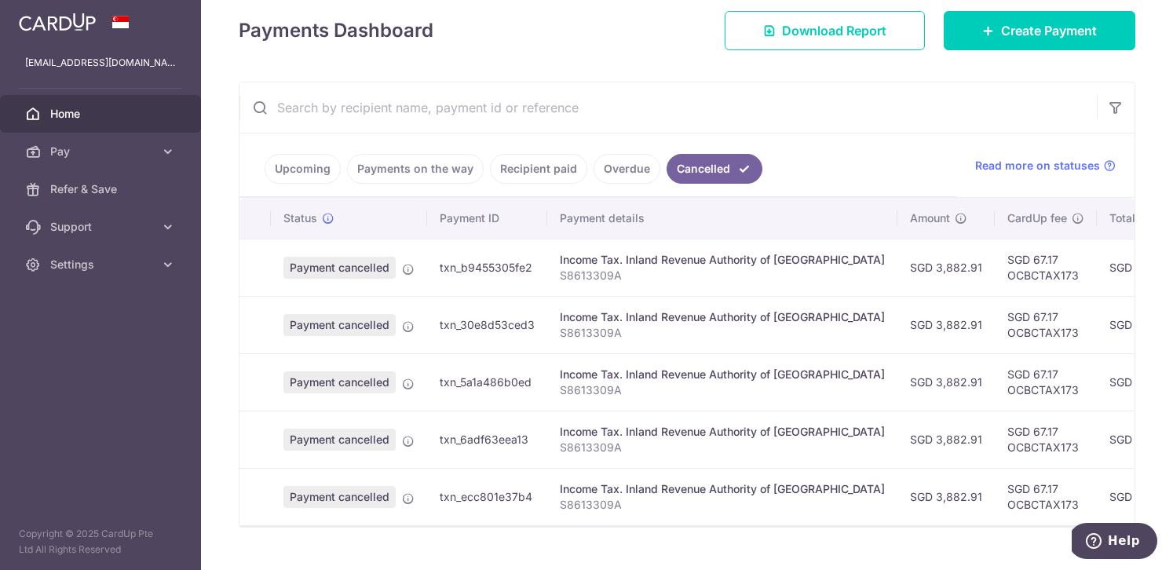
scroll to position [262, 0]
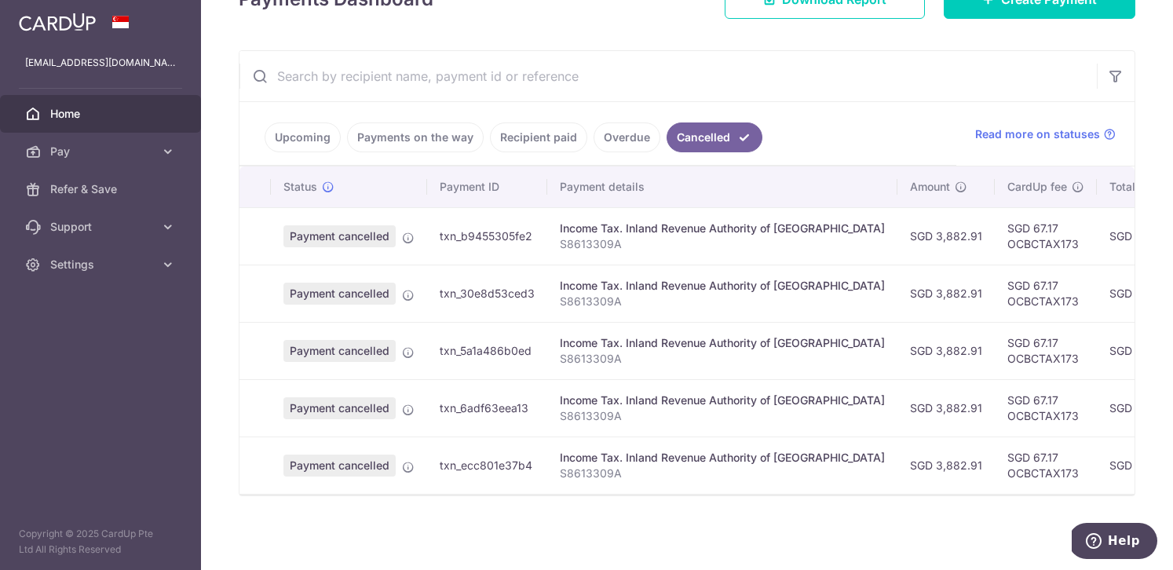
click at [899, 126] on ul "Upcoming Payments on the way Recipient paid Overdue Cancelled" at bounding box center [598, 134] width 717 height 64
click at [1104, 128] on icon at bounding box center [1110, 134] width 13 height 13
click at [419, 134] on link "Payments on the way" at bounding box center [415, 138] width 137 height 30
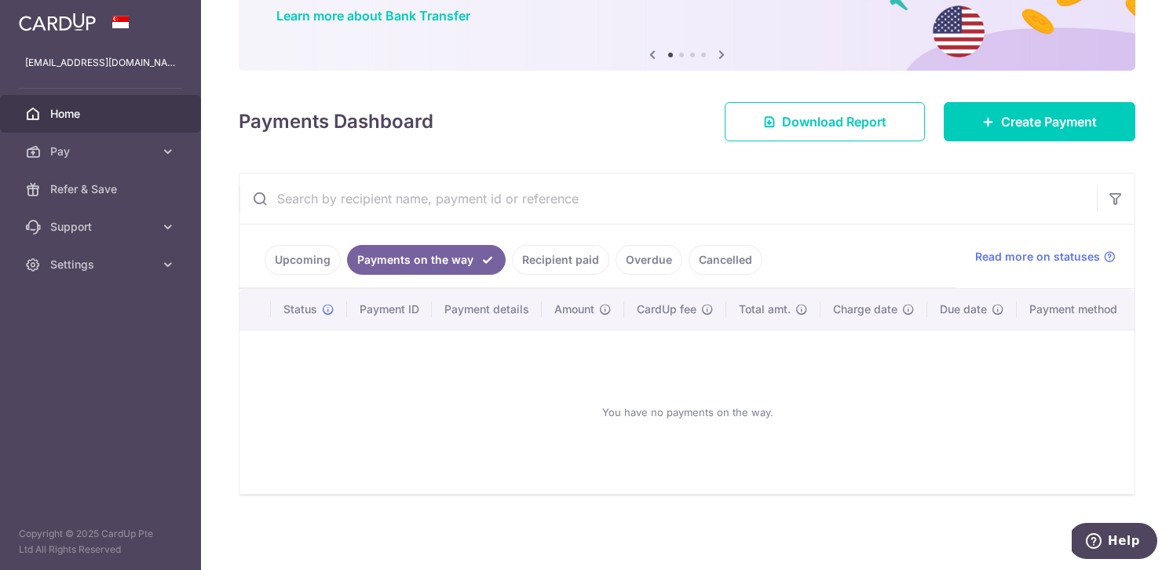
click at [558, 255] on link "Recipient paid" at bounding box center [560, 260] width 97 height 30
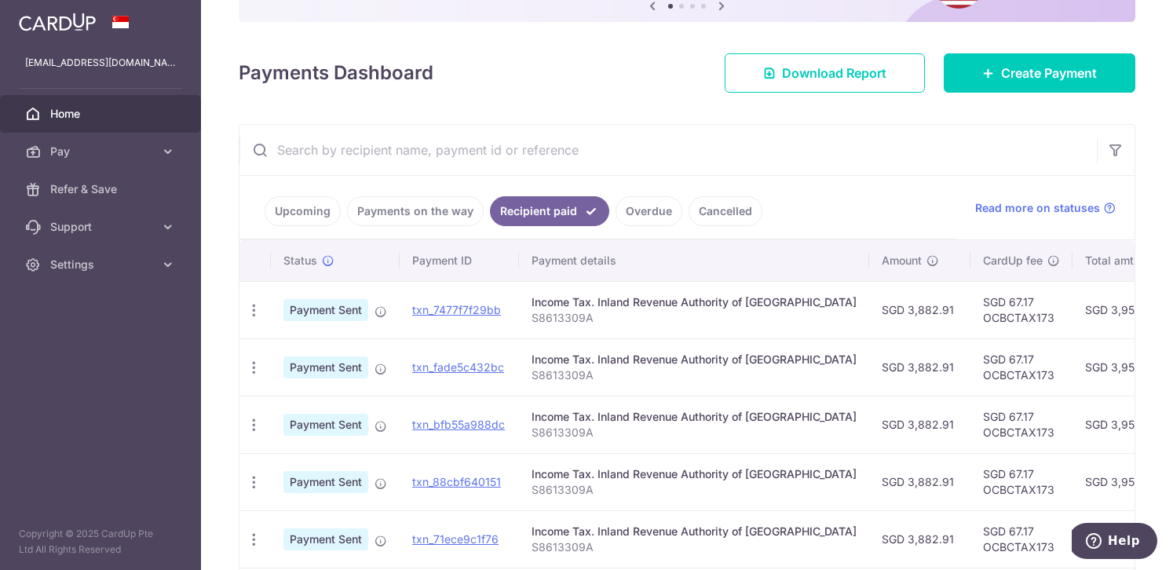
scroll to position [0, 0]
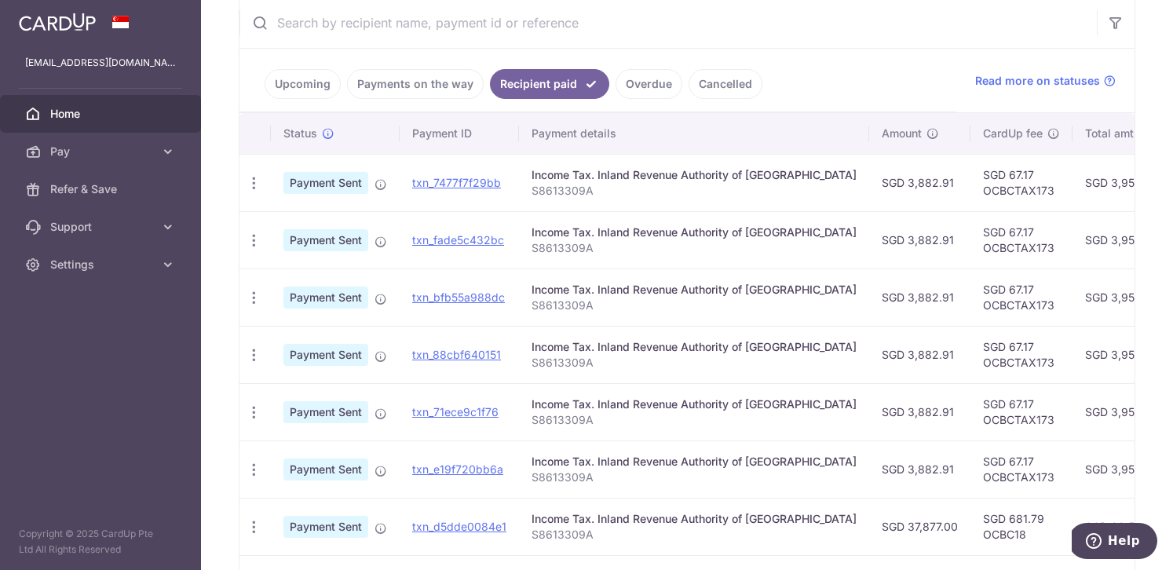
click at [716, 92] on link "Cancelled" at bounding box center [726, 84] width 74 height 30
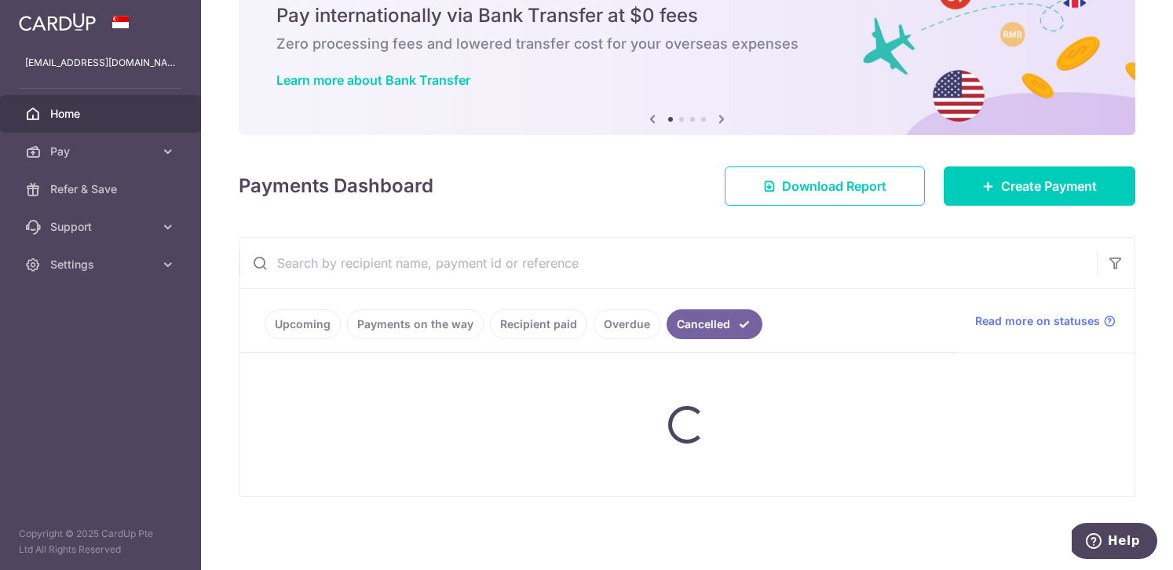
scroll to position [262, 0]
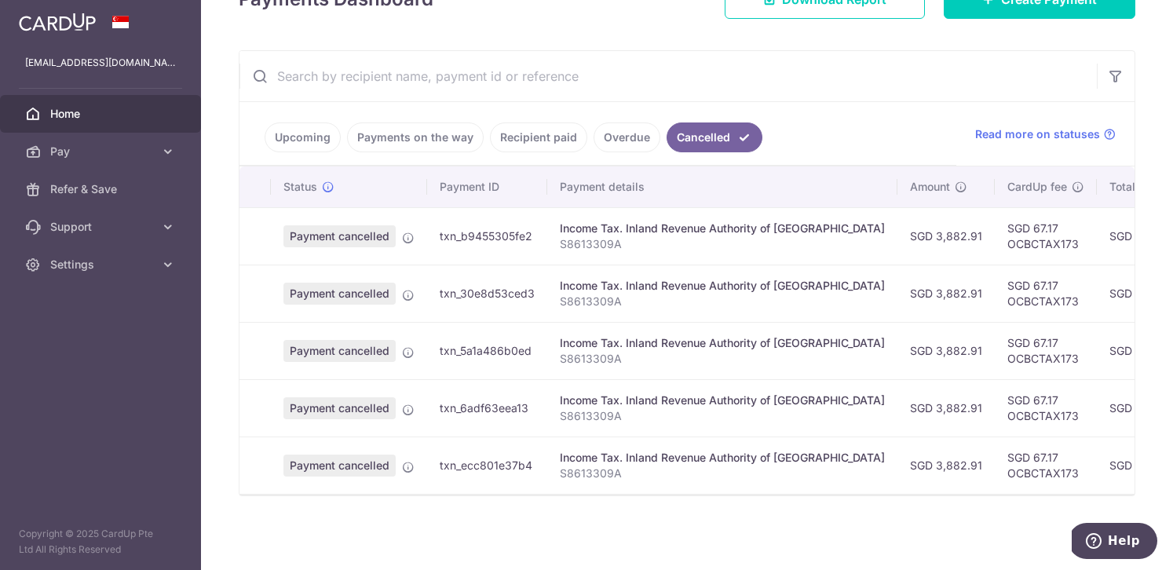
click at [292, 128] on link "Upcoming" at bounding box center [303, 138] width 76 height 30
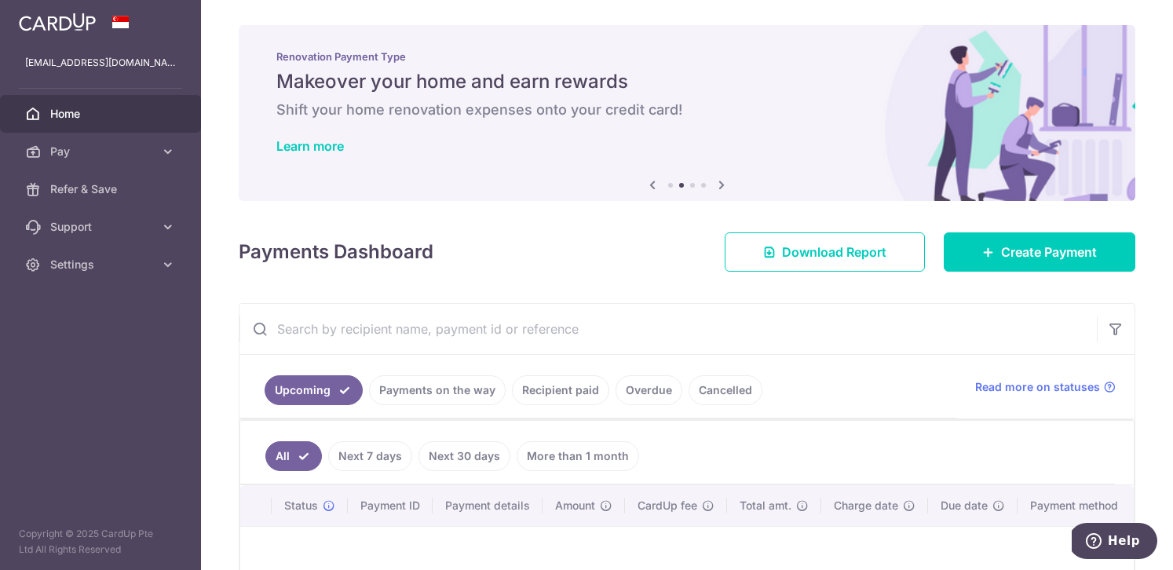
scroll to position [0, 0]
